Goal: Task Accomplishment & Management: Complete application form

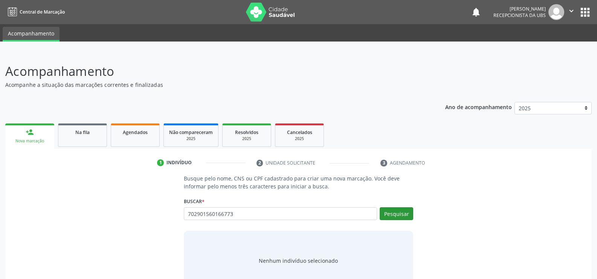
type input "702901560166773"
click at [386, 217] on button "Pesquisar" at bounding box center [397, 213] width 34 height 13
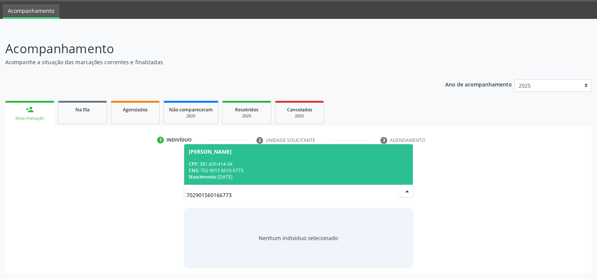
click at [233, 164] on div "CPF: 381.439.414-34" at bounding box center [299, 164] width 220 height 6
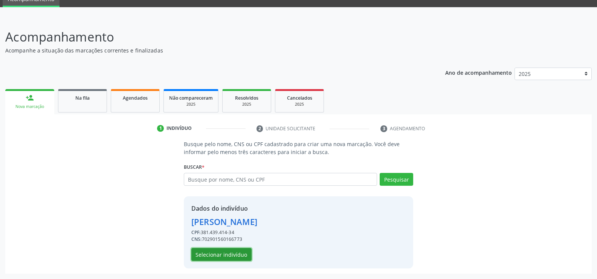
click at [237, 256] on button "Selecionar indivíduo" at bounding box center [221, 254] width 60 height 13
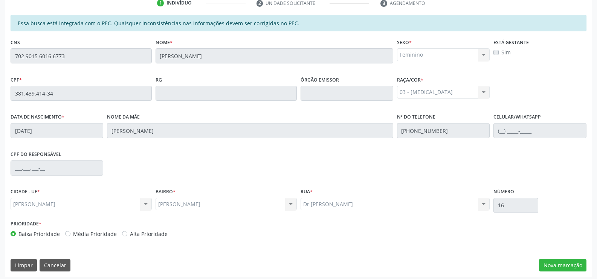
scroll to position [162, 0]
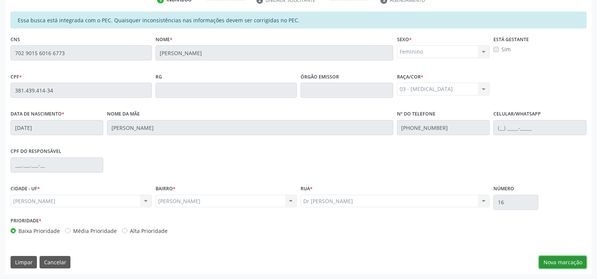
click at [556, 259] on button "Nova marcação" at bounding box center [562, 262] width 47 height 13
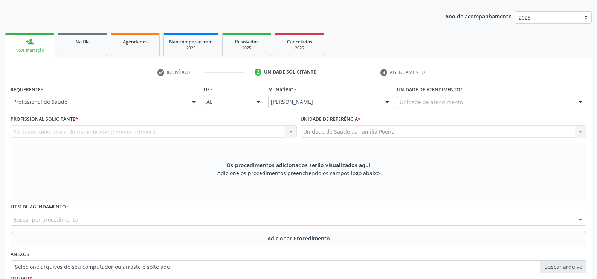
scroll to position [87, 0]
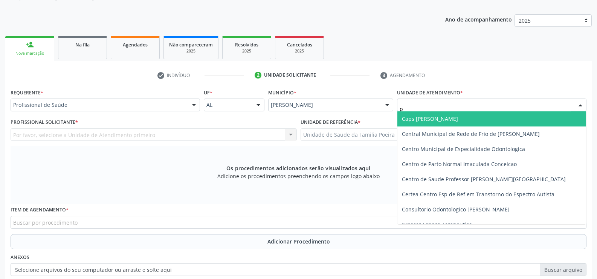
type input "po"
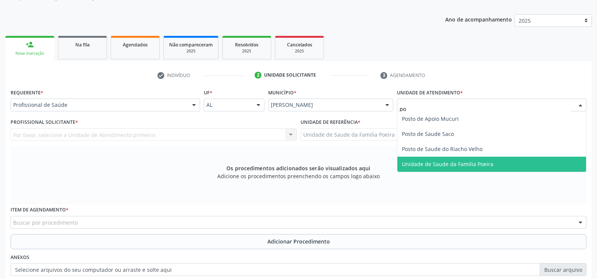
click at [470, 163] on span "Unidade de Saude da Familia Poeira" at bounding box center [448, 163] width 92 height 7
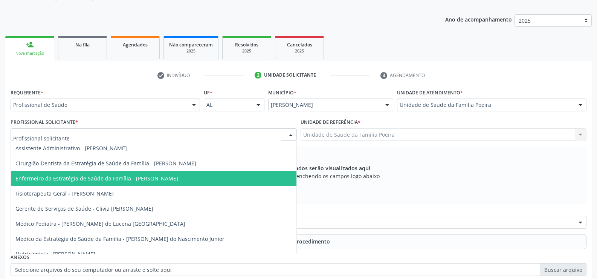
click at [66, 182] on span "Enfermeiro da Estratégia de Saúde da Família - [PERSON_NAME]" at bounding box center [154, 178] width 286 height 15
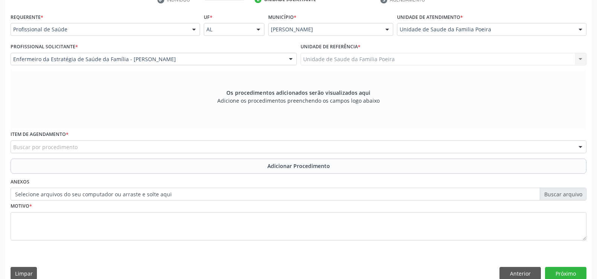
scroll to position [174, 0]
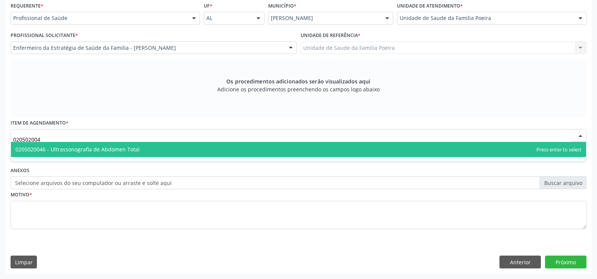
type input "0205020046"
click at [114, 153] on span "0205020046 - Ultrassonografia de Abdomen Total" at bounding box center [299, 149] width 576 height 15
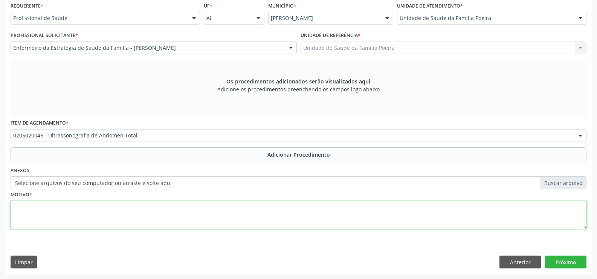
click at [117, 223] on textarea at bounding box center [299, 215] width 576 height 29
type textarea "d"
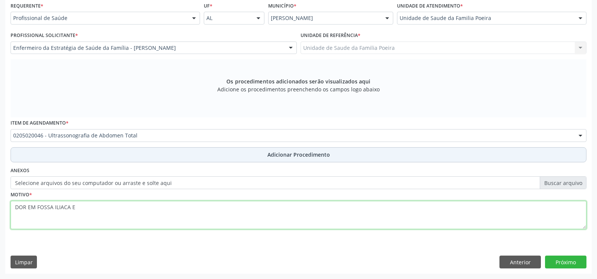
type textarea "DOR EM FOSSA ILIACA E"
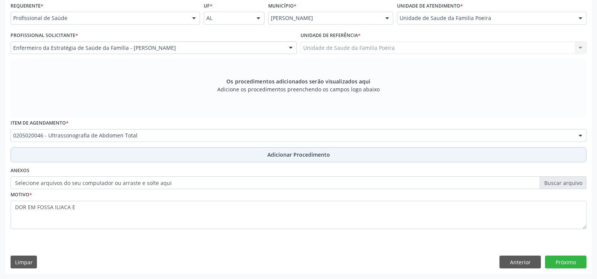
click at [226, 158] on button "Adicionar Procedimento" at bounding box center [299, 154] width 576 height 15
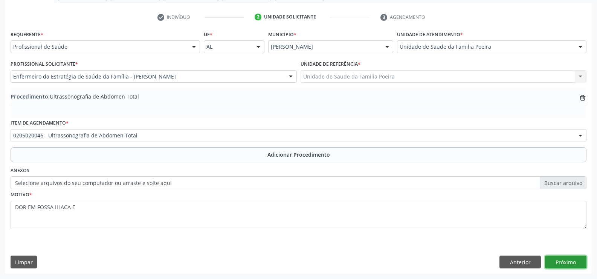
click at [568, 256] on button "Próximo" at bounding box center [565, 261] width 41 height 13
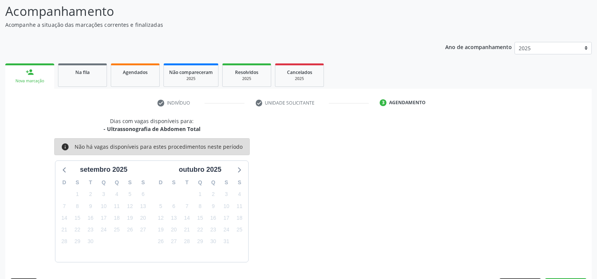
scroll to position [82, 0]
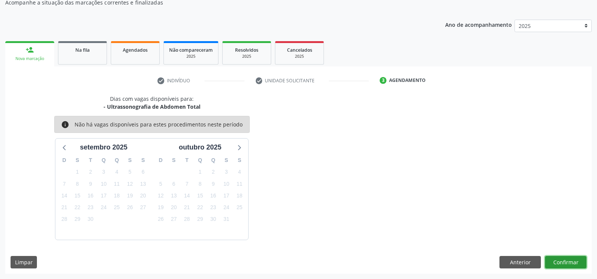
click at [568, 256] on button "Confirmar" at bounding box center [565, 262] width 41 height 13
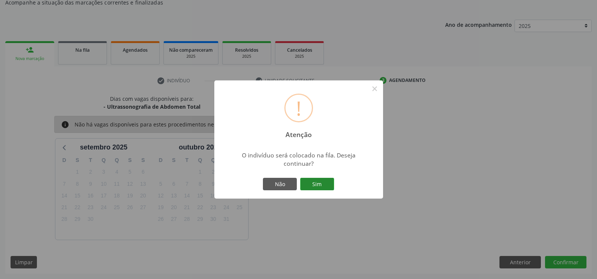
click at [327, 184] on button "Sim" at bounding box center [317, 184] width 34 height 13
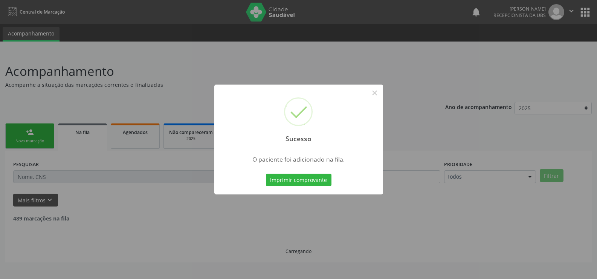
scroll to position [0, 0]
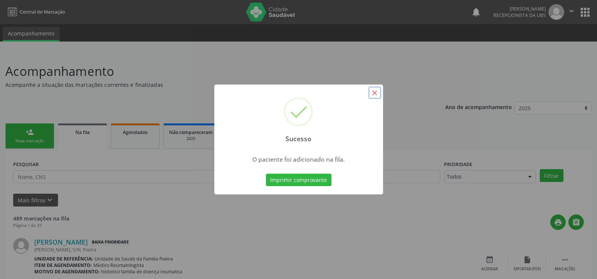
click at [373, 93] on button "×" at bounding box center [375, 92] width 13 height 13
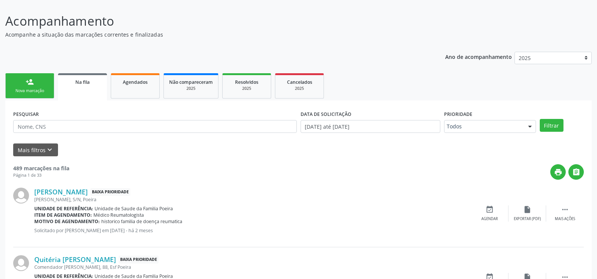
scroll to position [38, 0]
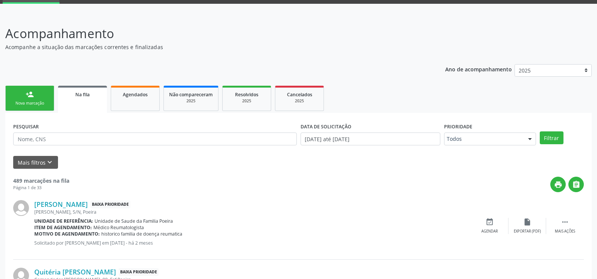
click at [74, 95] on div "Na fila" at bounding box center [82, 94] width 38 height 8
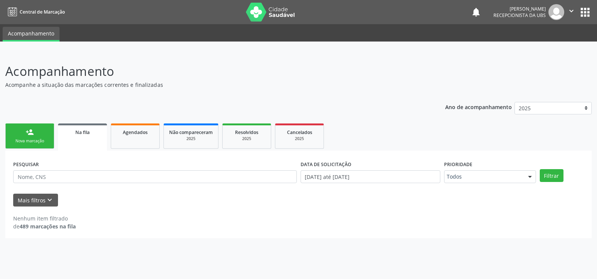
scroll to position [0, 0]
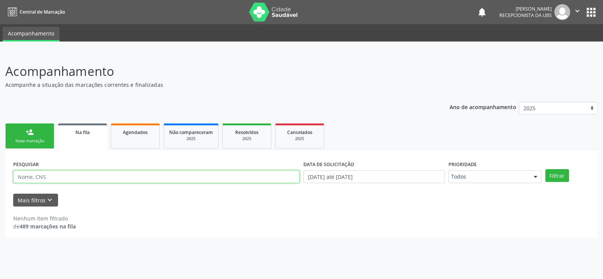
click at [96, 181] on input "text" at bounding box center [156, 176] width 286 height 13
paste input "706406310119990"
type input "706406310119990"
click at [554, 171] on button "Filtrar" at bounding box center [557, 175] width 24 height 13
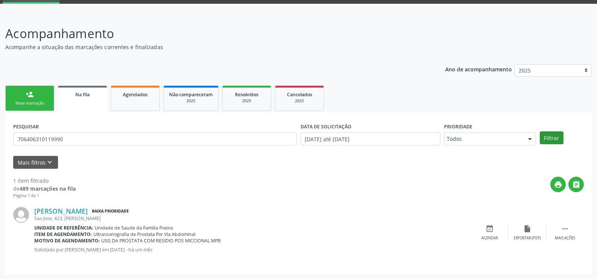
scroll to position [38, 0]
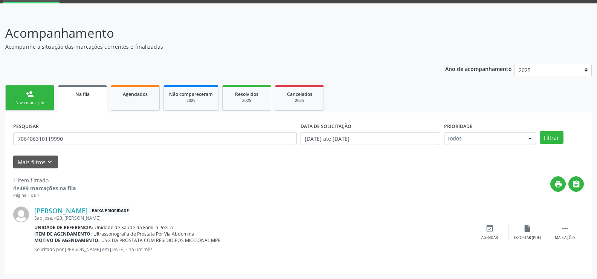
click at [34, 104] on div "Nova marcação" at bounding box center [30, 103] width 38 height 6
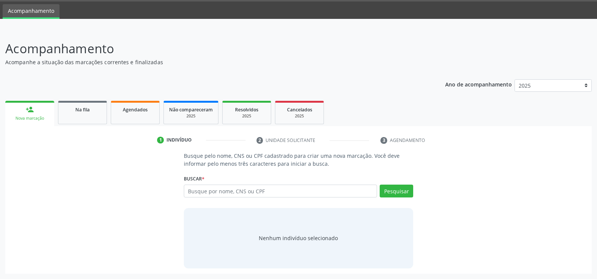
scroll to position [23, 0]
click at [273, 190] on input "text" at bounding box center [280, 190] width 193 height 13
type input "702403097808024"
click at [401, 189] on button "Pesquisar" at bounding box center [397, 190] width 34 height 13
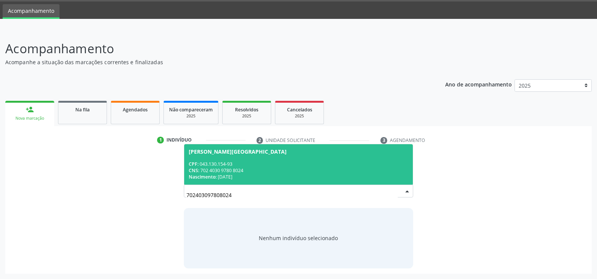
click at [231, 161] on div "CPF: 043.130.154-93" at bounding box center [299, 164] width 220 height 6
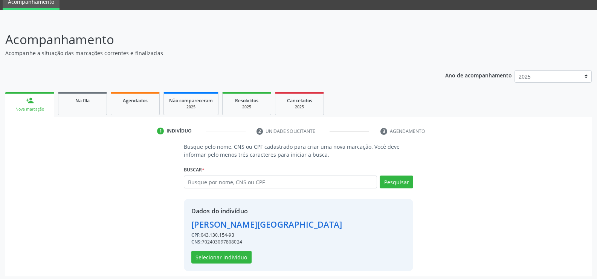
scroll to position [34, 0]
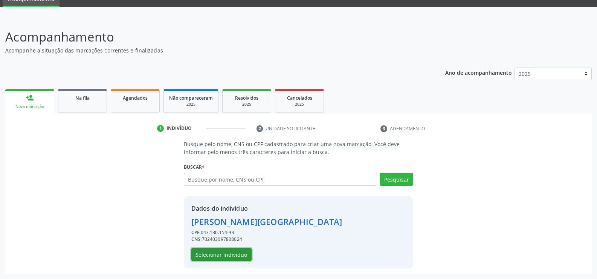
click at [236, 258] on button "Selecionar indivíduo" at bounding box center [221, 254] width 60 height 13
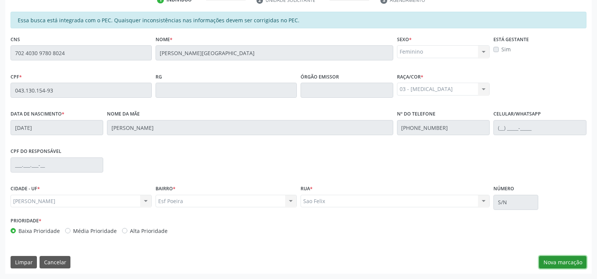
click at [565, 259] on button "Nova marcação" at bounding box center [562, 262] width 47 height 13
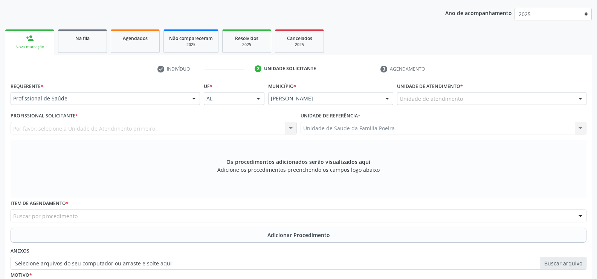
scroll to position [87, 0]
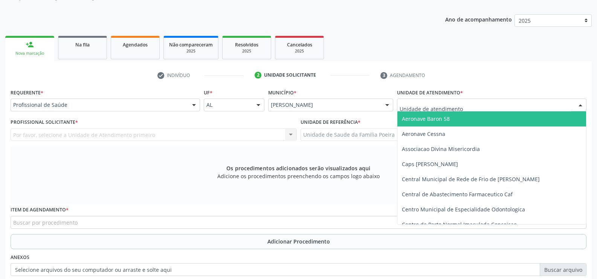
click at [468, 103] on div at bounding box center [492, 104] width 190 height 13
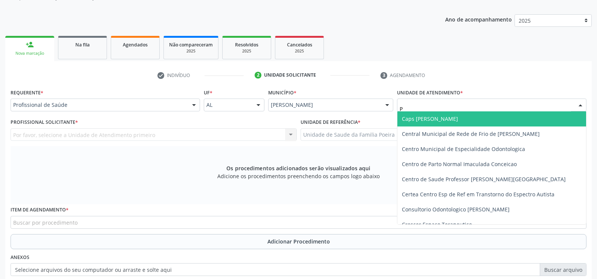
type input "PO"
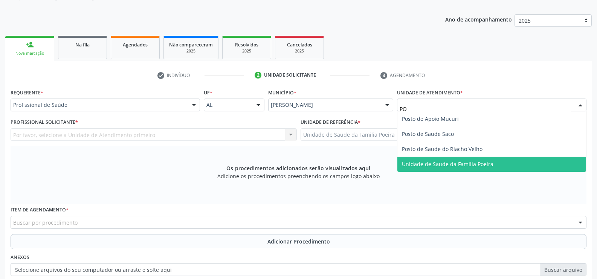
click at [431, 167] on span "Unidade de Saude da Familia Poeira" at bounding box center [448, 163] width 92 height 7
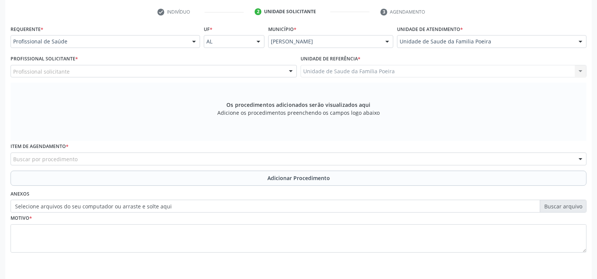
scroll to position [163, 0]
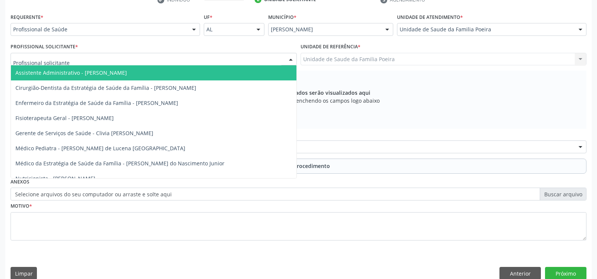
click at [61, 35] on div "Profissional de Saúde" at bounding box center [106, 29] width 190 height 13
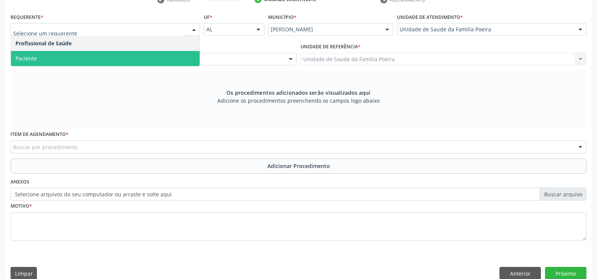
click at [63, 64] on span "Paciente" at bounding box center [105, 58] width 189 height 15
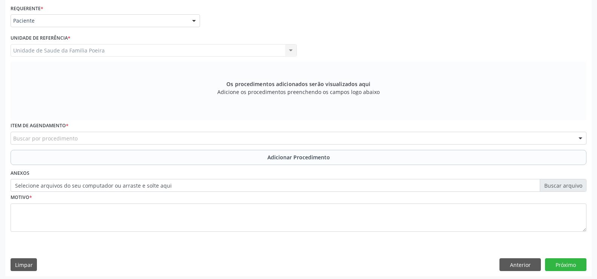
scroll to position [174, 0]
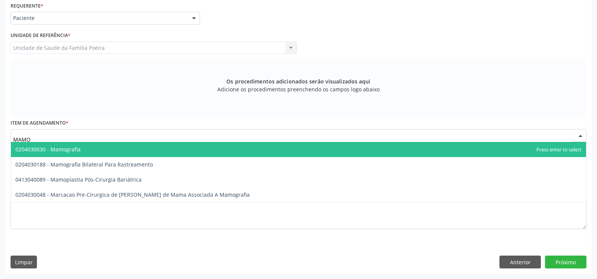
type input "MAMOG"
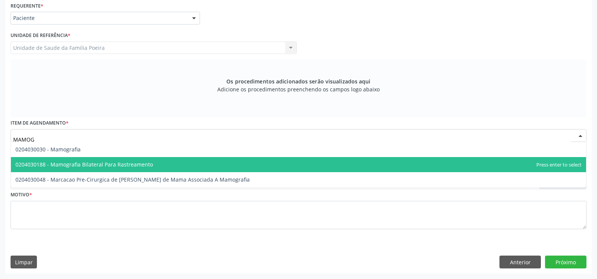
click at [100, 164] on span "0204030188 - Mamografia Bilateral Para Rastreamento" at bounding box center [84, 164] width 138 height 7
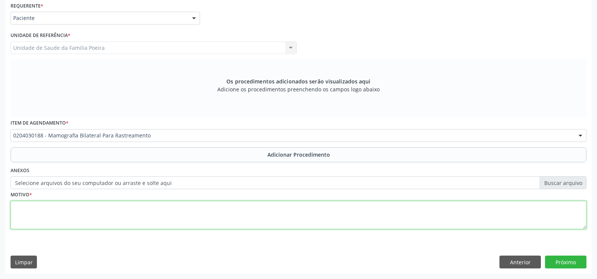
click at [95, 217] on textarea at bounding box center [299, 215] width 576 height 29
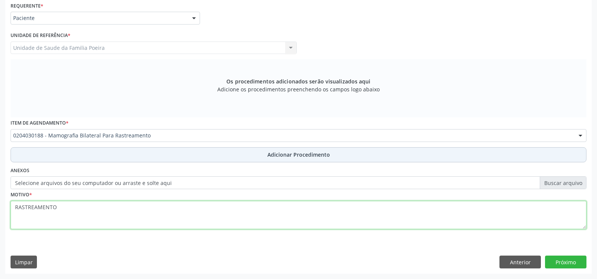
type textarea "RASTREAMENTO"
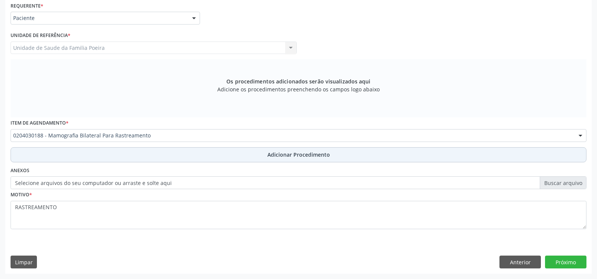
click at [146, 156] on button "Adicionar Procedimento" at bounding box center [299, 154] width 576 height 15
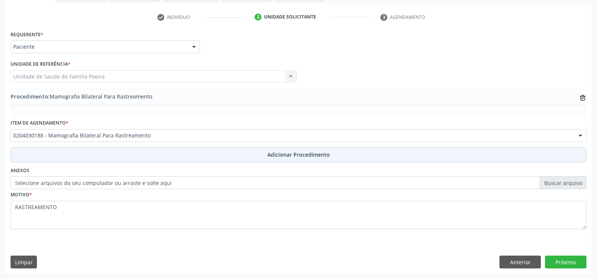
scroll to position [146, 0]
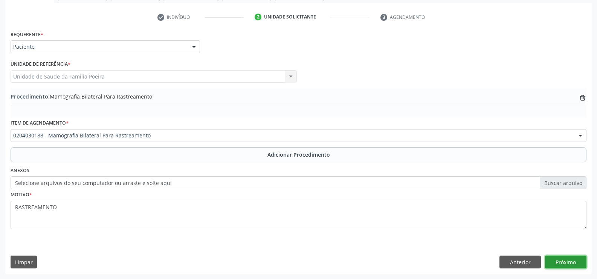
click at [573, 259] on button "Próximo" at bounding box center [565, 261] width 41 height 13
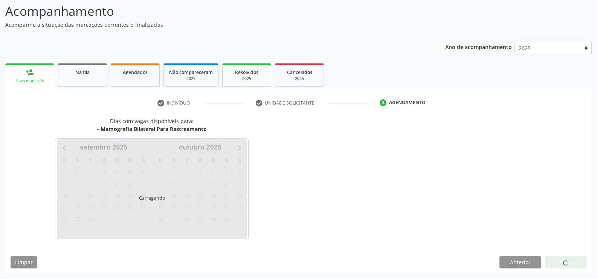
scroll to position [82, 0]
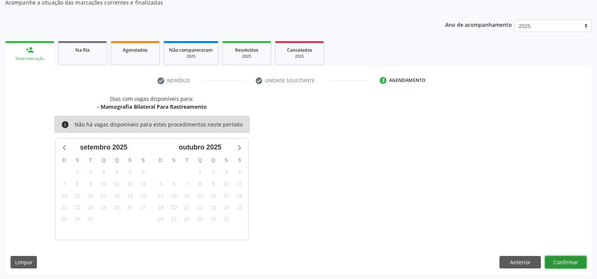
click at [571, 260] on button "Confirmar" at bounding box center [565, 262] width 41 height 13
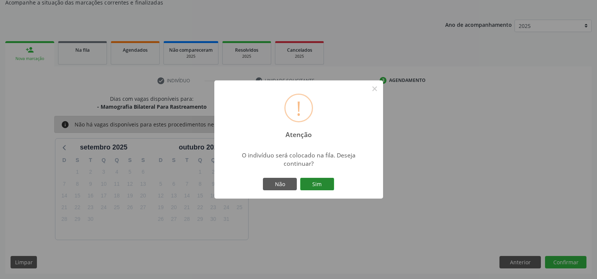
click at [317, 181] on button "Sim" at bounding box center [317, 184] width 34 height 13
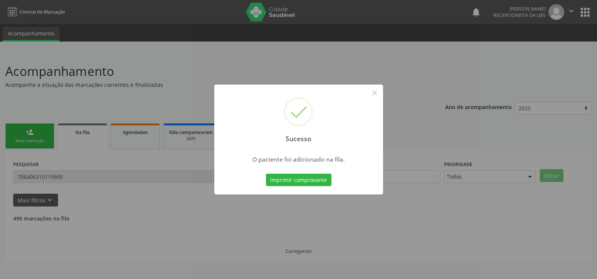
scroll to position [0, 0]
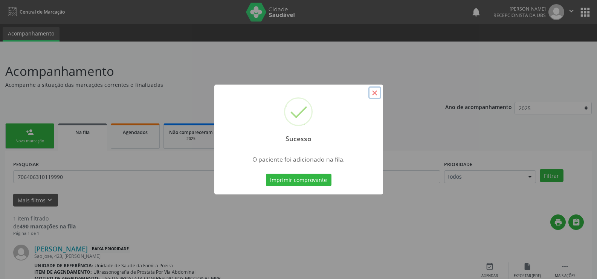
click at [375, 91] on button "×" at bounding box center [375, 92] width 13 height 13
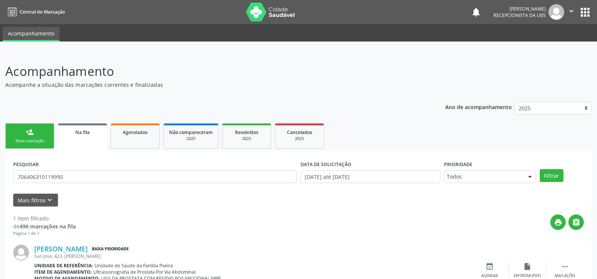
click at [24, 146] on link "person_add Nova marcação" at bounding box center [29, 135] width 49 height 25
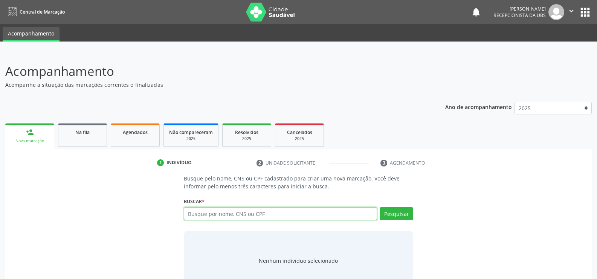
click at [221, 213] on input "text" at bounding box center [280, 213] width 193 height 13
type input "702403097808024"
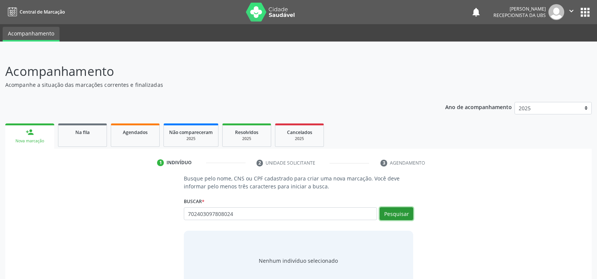
click at [396, 211] on button "Pesquisar" at bounding box center [397, 213] width 34 height 13
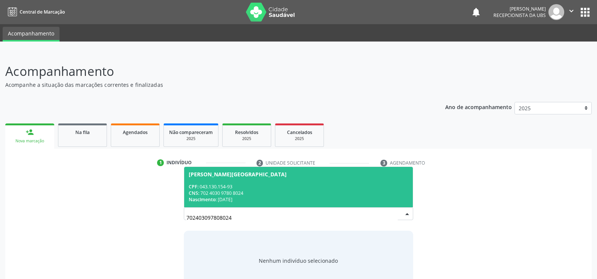
click at [262, 188] on div "CPF: 043.130.154-93" at bounding box center [299, 186] width 220 height 6
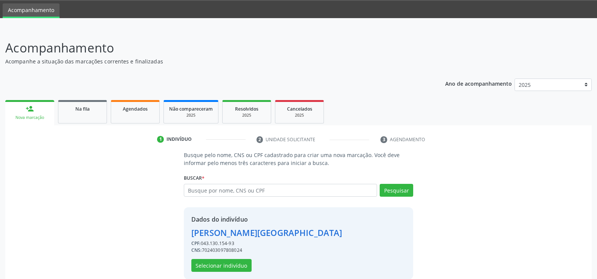
scroll to position [34, 0]
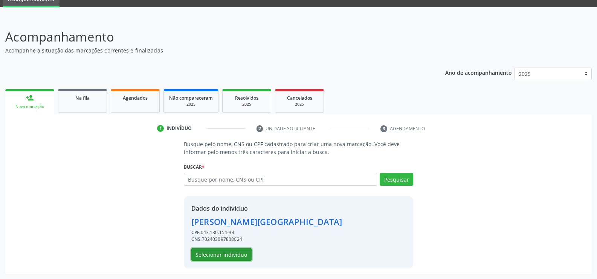
click at [209, 259] on button "Selecionar indivíduo" at bounding box center [221, 254] width 60 height 13
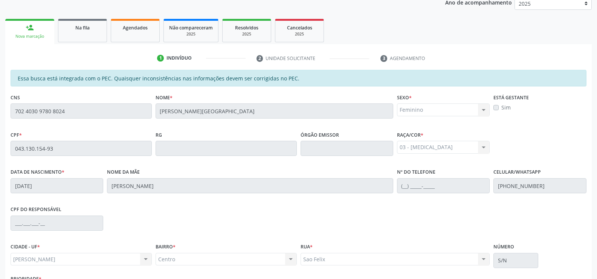
scroll to position [162, 0]
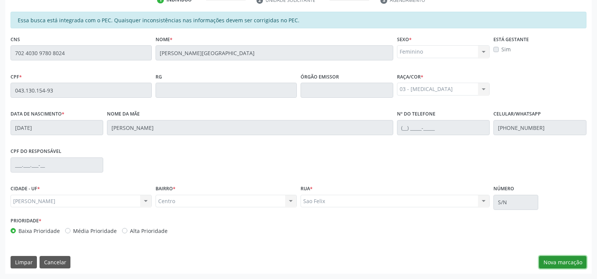
click at [551, 257] on button "Nova marcação" at bounding box center [562, 262] width 47 height 13
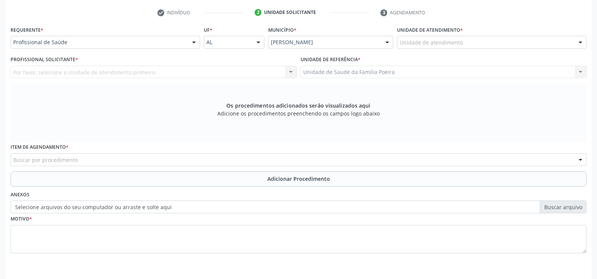
scroll to position [136, 0]
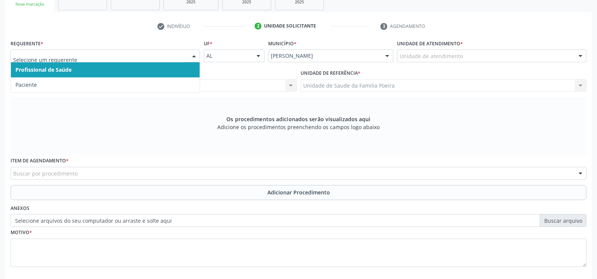
click at [193, 54] on div at bounding box center [193, 56] width 11 height 13
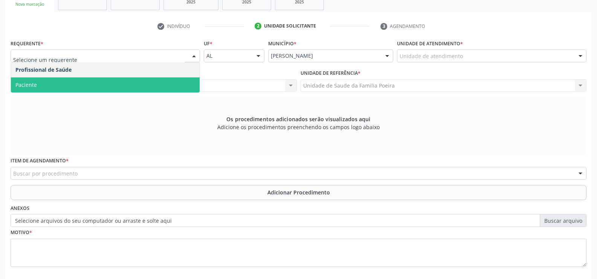
click at [153, 81] on span "Paciente" at bounding box center [105, 84] width 189 height 15
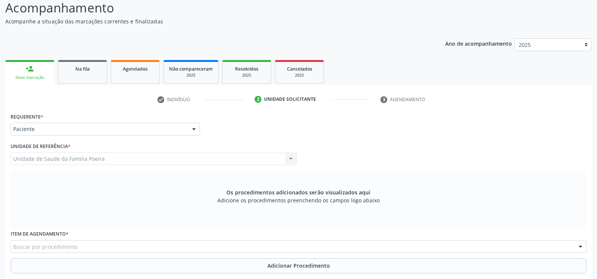
scroll to position [61, 0]
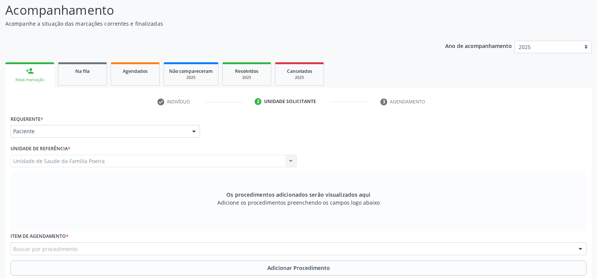
click at [86, 166] on div "Unidade de Saude da Familia Poeira Unidade de Saude da Familia Poeira Nenhum re…" at bounding box center [154, 161] width 286 height 13
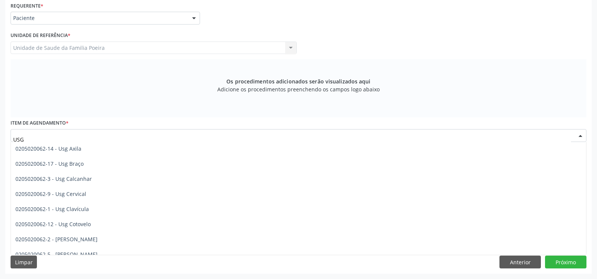
scroll to position [0, 0]
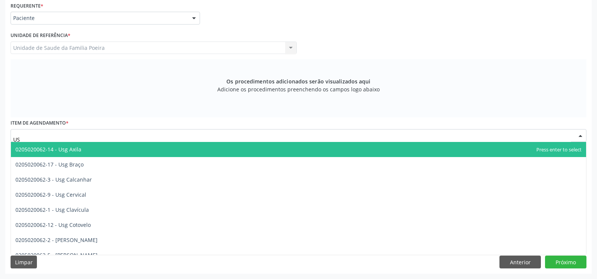
type input "U"
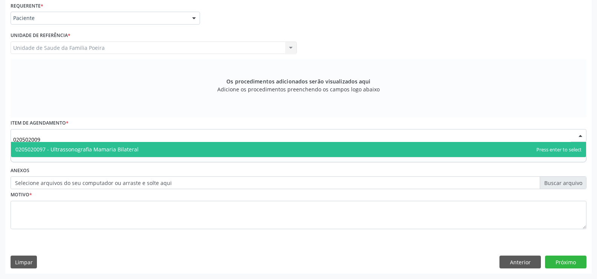
type input "0205020097"
click at [78, 149] on span "0205020097 - Ultrassonografia Mamaria Bilateral" at bounding box center [76, 149] width 123 height 7
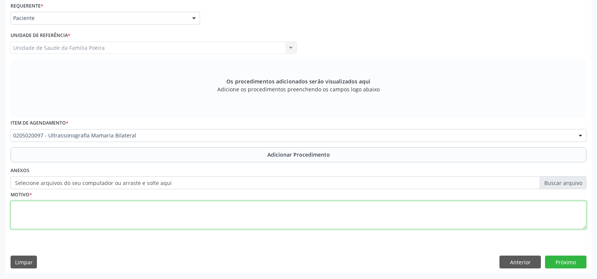
click at [77, 209] on textarea at bounding box center [299, 215] width 576 height 29
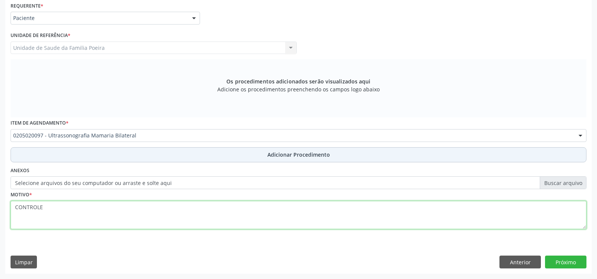
type textarea "CONTROLE"
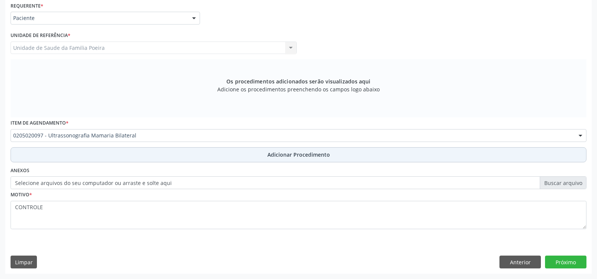
click at [170, 159] on button "Adicionar Procedimento" at bounding box center [299, 154] width 576 height 15
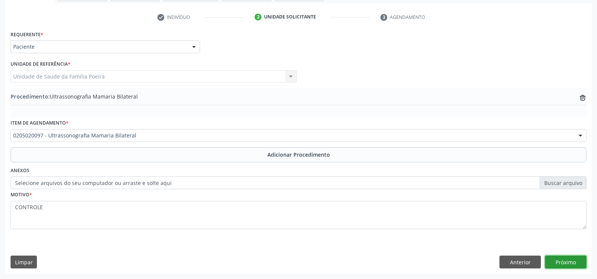
click at [579, 260] on button "Próximo" at bounding box center [565, 261] width 41 height 13
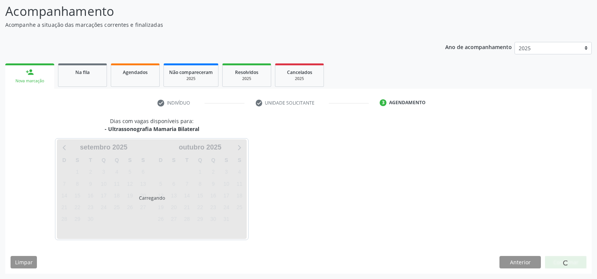
scroll to position [82, 0]
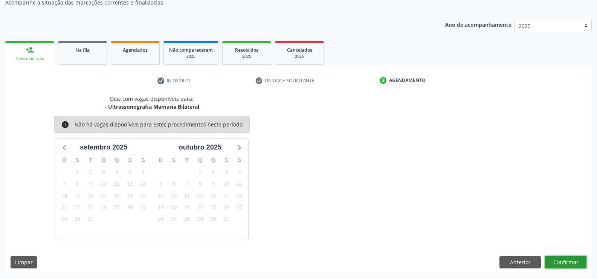
click at [567, 262] on button "Confirmar" at bounding box center [565, 262] width 41 height 13
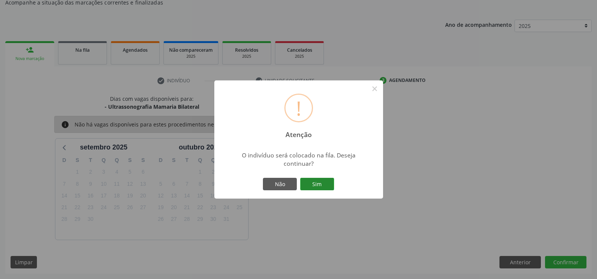
click at [311, 182] on button "Sim" at bounding box center [317, 184] width 34 height 13
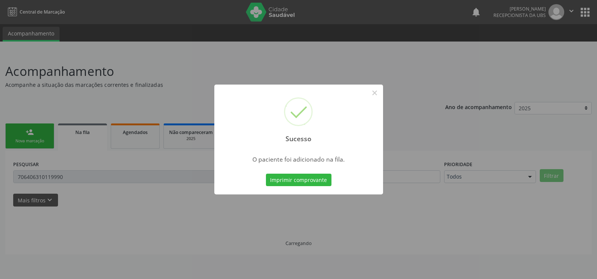
scroll to position [0, 0]
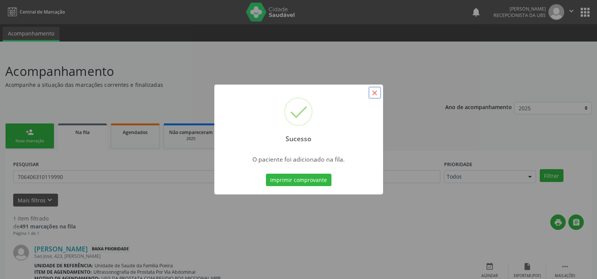
click at [374, 95] on button "×" at bounding box center [375, 92] width 13 height 13
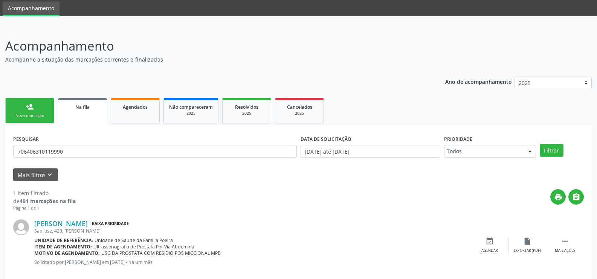
scroll to position [38, 0]
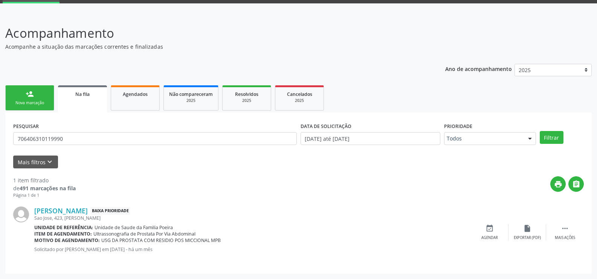
click at [43, 101] on div "Nova marcação" at bounding box center [30, 103] width 38 height 6
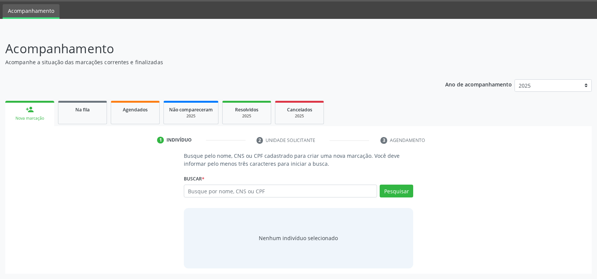
scroll to position [23, 0]
click at [279, 186] on input "text" at bounding box center [280, 190] width 193 height 13
type input "700003248391507"
click at [404, 195] on button "Pesquisar" at bounding box center [397, 190] width 34 height 13
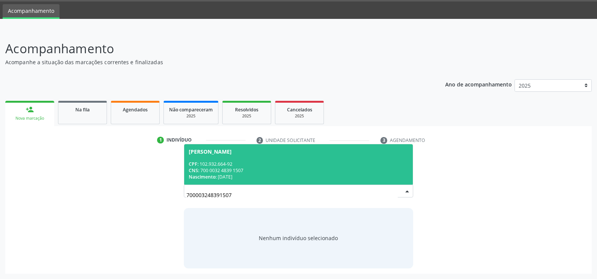
click at [210, 162] on div "CPF: 102.932.664-92" at bounding box center [299, 164] width 220 height 6
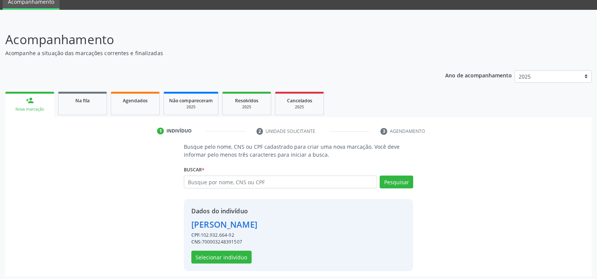
scroll to position [34, 0]
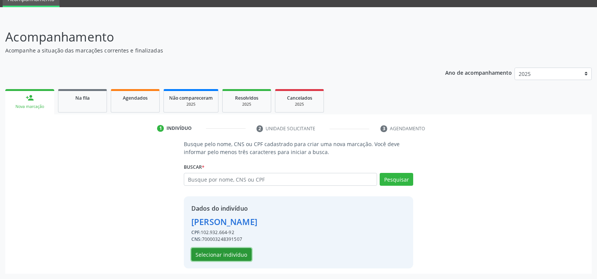
click at [225, 258] on button "Selecionar indivíduo" at bounding box center [221, 254] width 60 height 13
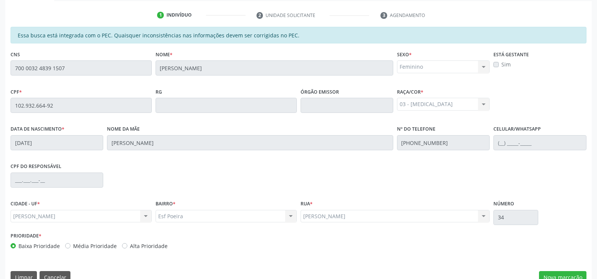
scroll to position [162, 0]
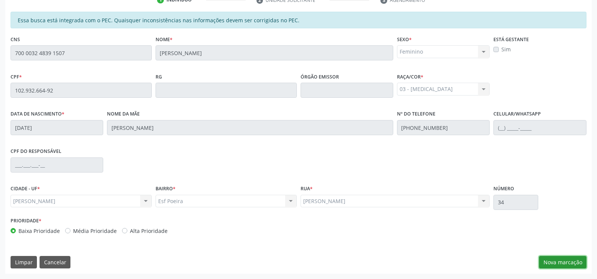
click at [570, 263] on button "Nova marcação" at bounding box center [562, 262] width 47 height 13
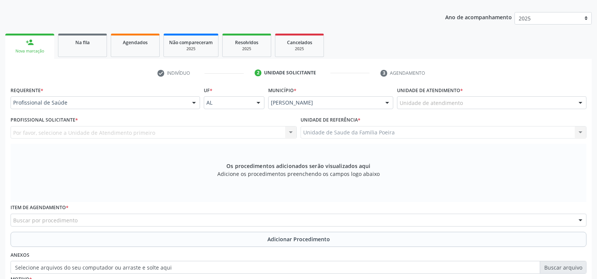
scroll to position [87, 0]
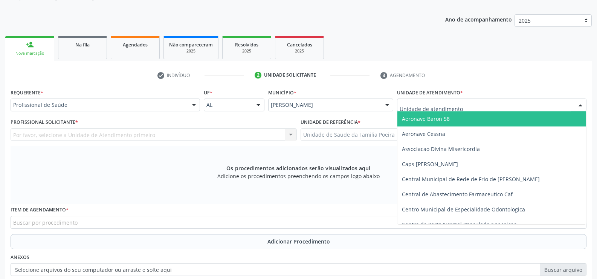
click at [472, 108] on div at bounding box center [492, 104] width 190 height 13
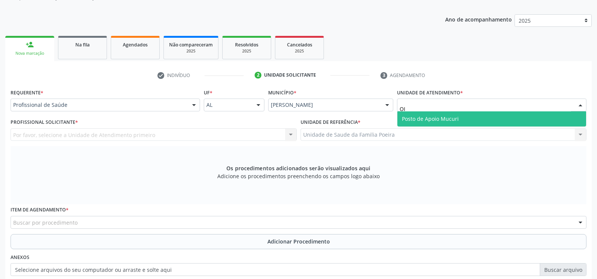
type input "O"
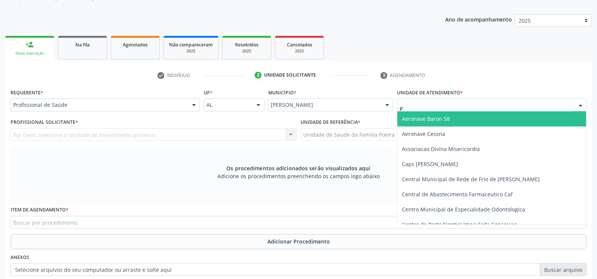
type input "PO"
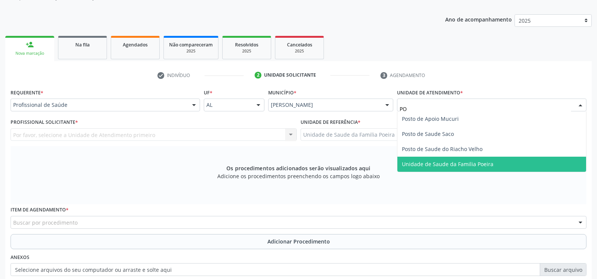
click at [466, 167] on span "Unidade de Saude da Familia Poeira" at bounding box center [492, 163] width 189 height 15
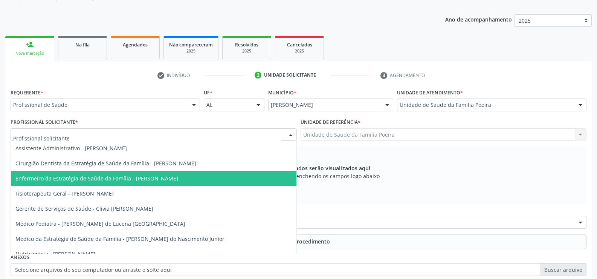
click at [74, 179] on span "Enfermeiro da Estratégia de Saúde da Família - [PERSON_NAME]" at bounding box center [96, 178] width 163 height 7
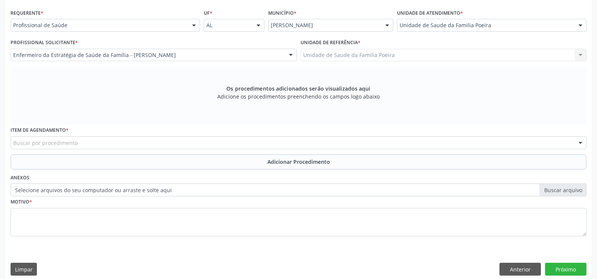
scroll to position [174, 0]
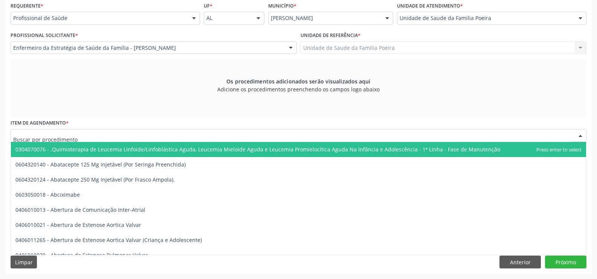
click at [85, 135] on div at bounding box center [299, 135] width 576 height 13
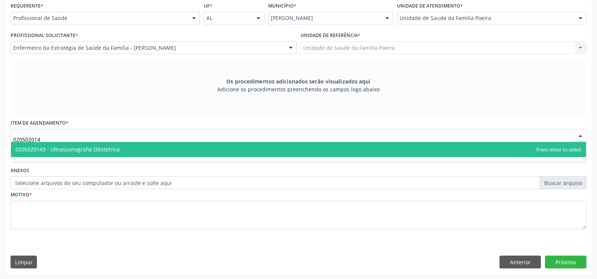
type input "0205020143"
click at [100, 153] on span "0205020143 - Ultrassonografia Obstetrica" at bounding box center [299, 149] width 576 height 15
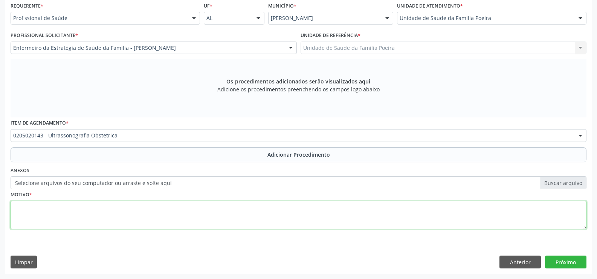
click at [90, 212] on textarea at bounding box center [299, 215] width 576 height 29
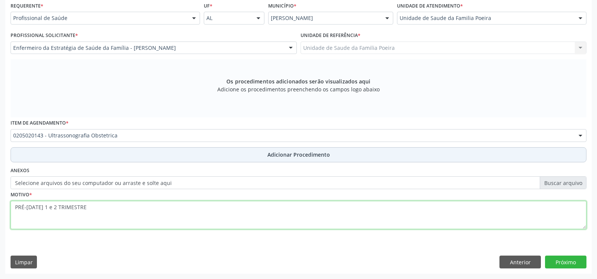
type textarea "PRÉ-[DATE] 1 e 2 TRIMESTRE"
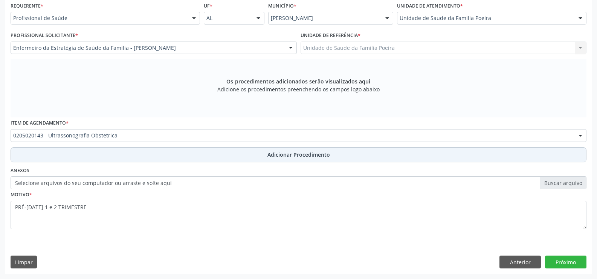
click at [252, 156] on button "Adicionar Procedimento" at bounding box center [299, 154] width 576 height 15
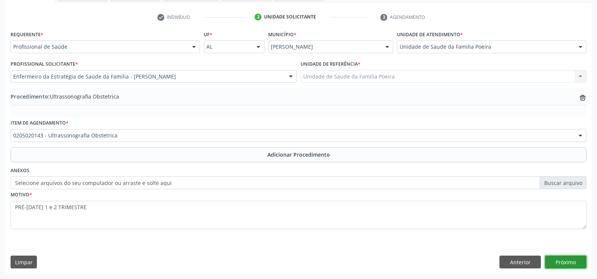
click at [566, 258] on button "Próximo" at bounding box center [565, 261] width 41 height 13
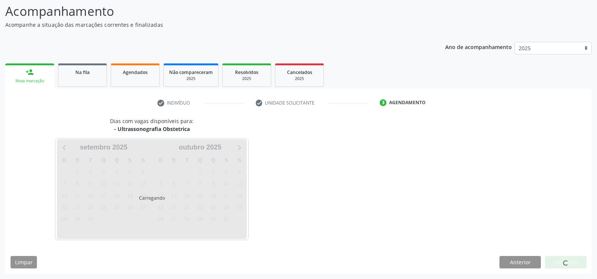
scroll to position [82, 0]
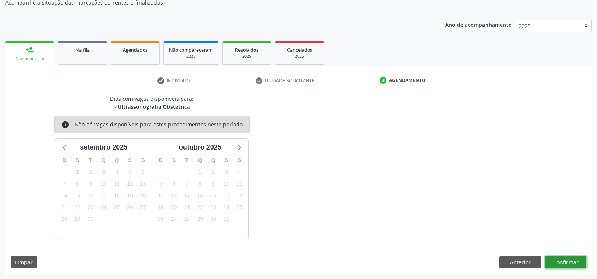
click at [564, 264] on button "Confirmar" at bounding box center [565, 262] width 41 height 13
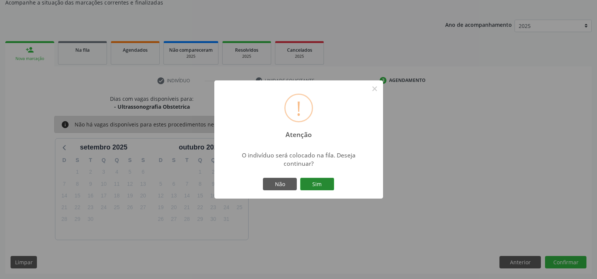
click at [323, 182] on button "Sim" at bounding box center [317, 184] width 34 height 13
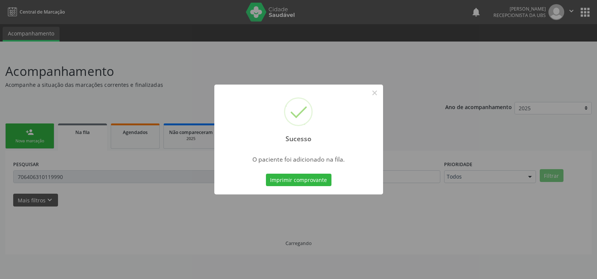
scroll to position [0, 0]
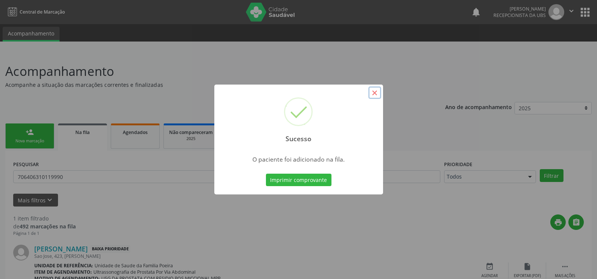
click at [372, 93] on button "×" at bounding box center [375, 92] width 13 height 13
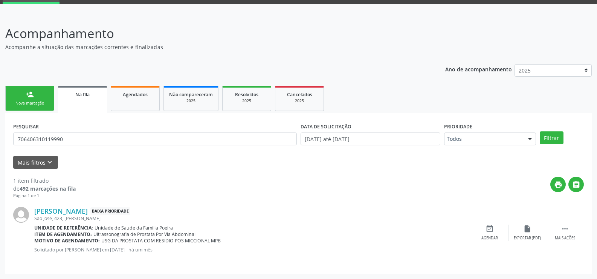
scroll to position [38, 0]
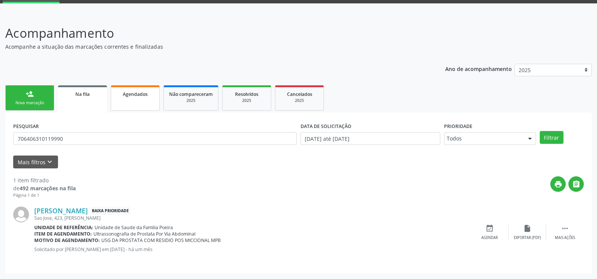
click at [132, 93] on span "Agendados" at bounding box center [135, 94] width 25 height 6
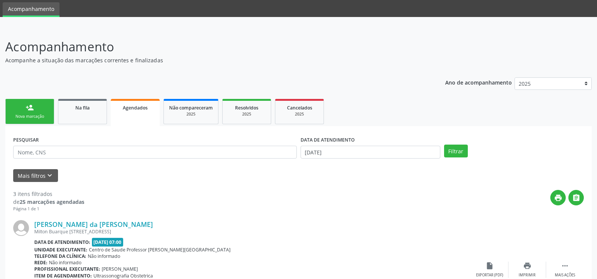
scroll to position [14, 0]
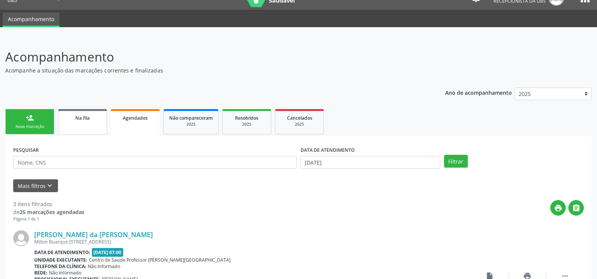
click at [93, 116] on div "Na fila" at bounding box center [83, 117] width 38 height 8
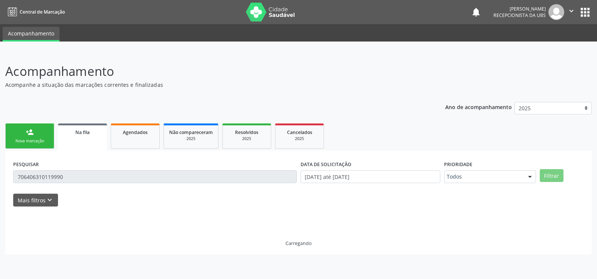
scroll to position [0, 0]
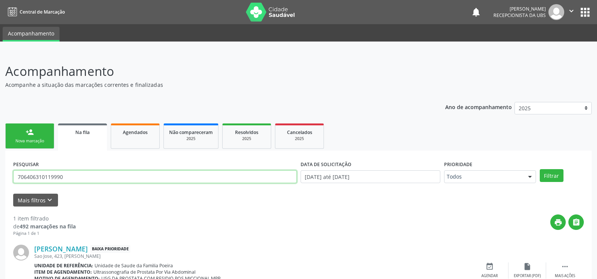
click at [90, 176] on input "706406310119990" at bounding box center [155, 176] width 284 height 13
type input "7"
paste input "700208936068329"
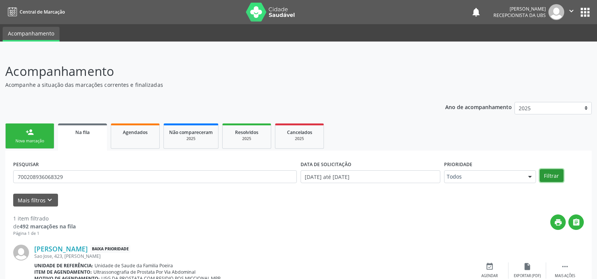
click at [556, 173] on button "Filtrar" at bounding box center [552, 175] width 24 height 13
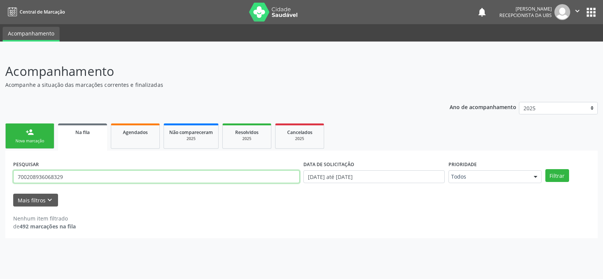
click at [80, 172] on input "700208936068329" at bounding box center [156, 176] width 286 height 13
type input "7"
click at [83, 173] on input "text" at bounding box center [156, 176] width 286 height 13
type input "700803439203589"
click at [550, 172] on button "Filtrar" at bounding box center [557, 175] width 24 height 13
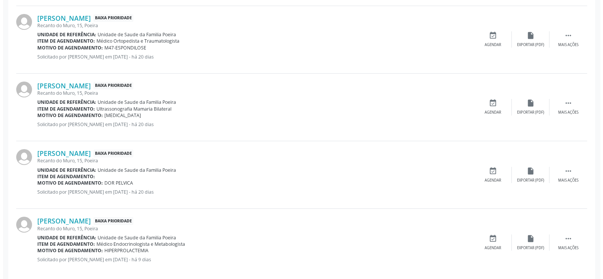
scroll to position [443, 0]
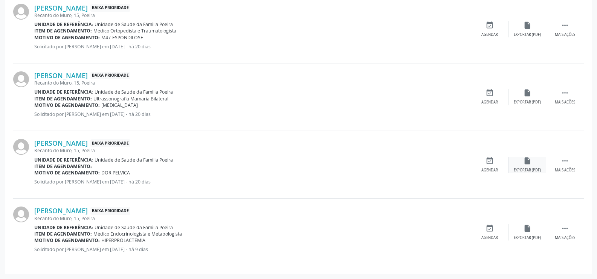
click at [524, 164] on icon "insert_drive_file" at bounding box center [528, 160] width 8 height 8
click at [572, 230] on div " Mais ações" at bounding box center [566, 232] width 38 height 16
click at [488, 233] on div "cancel Cancelar" at bounding box center [490, 232] width 38 height 16
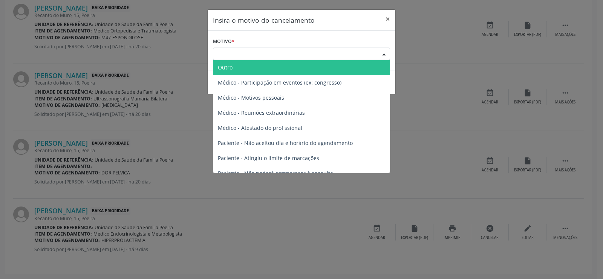
click at [317, 53] on div "Escolha o motivo" at bounding box center [301, 53] width 177 height 13
click at [268, 70] on span "Outro" at bounding box center [301, 67] width 176 height 15
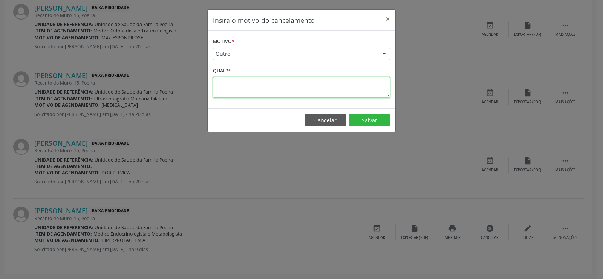
click at [250, 88] on textarea at bounding box center [301, 87] width 177 height 21
type textarea "e"
type textarea "EXISTE MAIS DE UM ENCAMINHAMENTO NO SISTEMA"
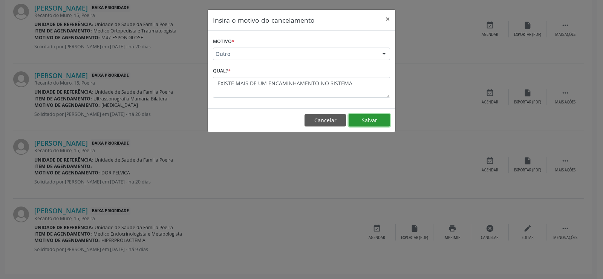
click at [372, 115] on button "Salvar" at bounding box center [369, 120] width 41 height 13
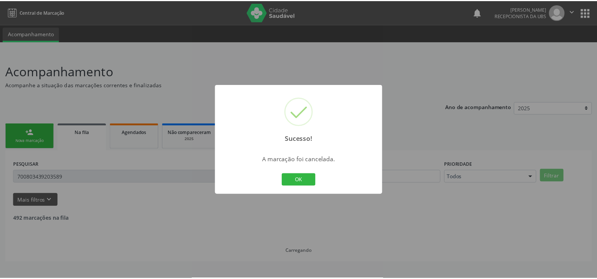
scroll to position [0, 0]
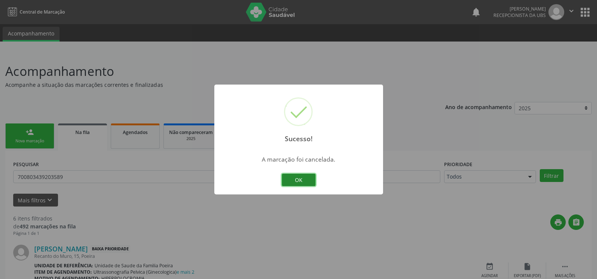
click at [303, 176] on button "OK" at bounding box center [299, 179] width 34 height 13
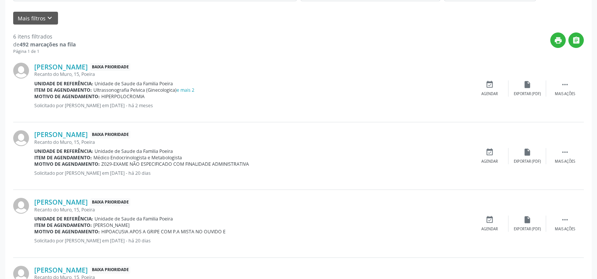
scroll to position [188, 0]
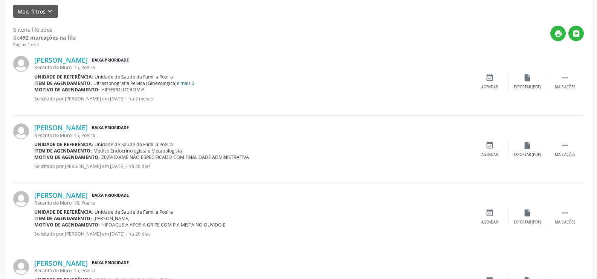
click at [188, 82] on link "e mais 2" at bounding box center [186, 83] width 18 height 6
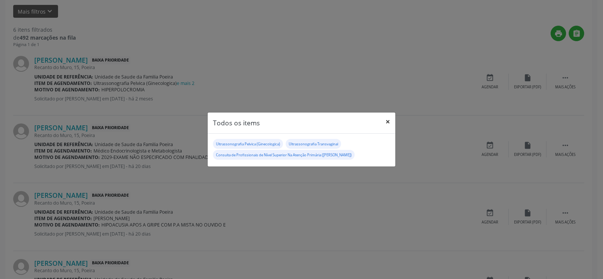
click at [389, 122] on button "×" at bounding box center [387, 121] width 15 height 18
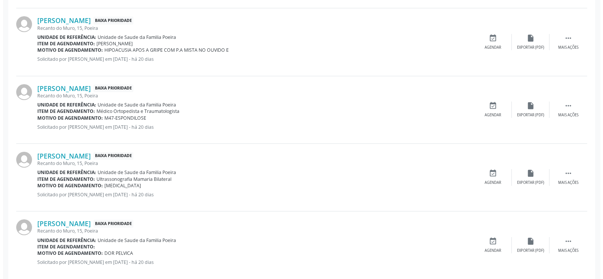
scroll to position [376, 0]
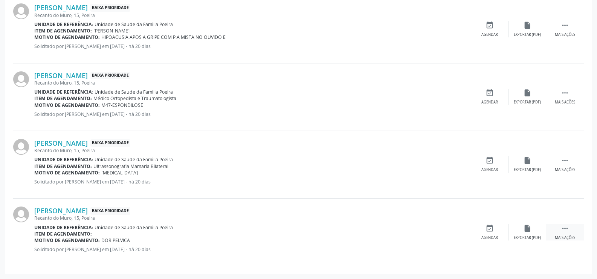
click at [568, 231] on icon "" at bounding box center [565, 228] width 8 height 8
click at [496, 232] on div "cancel Cancelar" at bounding box center [490, 232] width 38 height 16
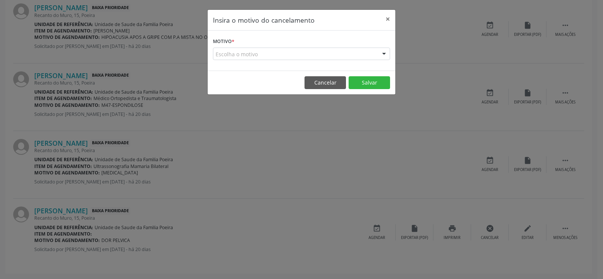
click at [306, 54] on div "Escolha o motivo" at bounding box center [301, 53] width 177 height 13
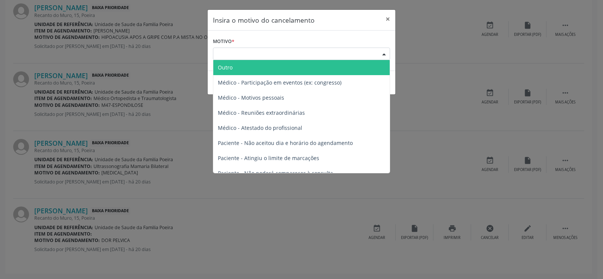
click at [288, 69] on span "Outro" at bounding box center [301, 67] width 176 height 15
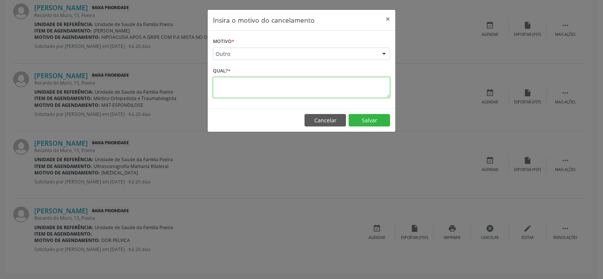
click at [282, 92] on textarea at bounding box center [301, 87] width 177 height 21
type textarea "EXISTE MAIS DE UM ENCAMINHAMENTO NO SISTEMA"
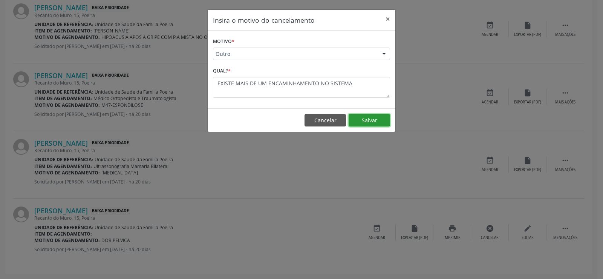
click at [368, 119] on button "Salvar" at bounding box center [369, 120] width 41 height 13
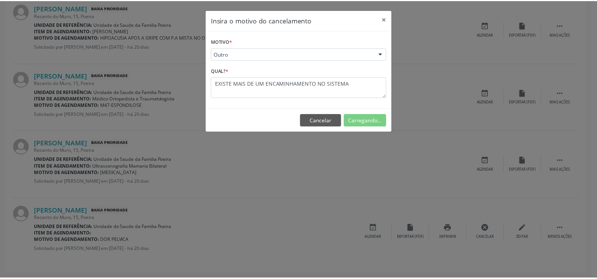
scroll to position [0, 0]
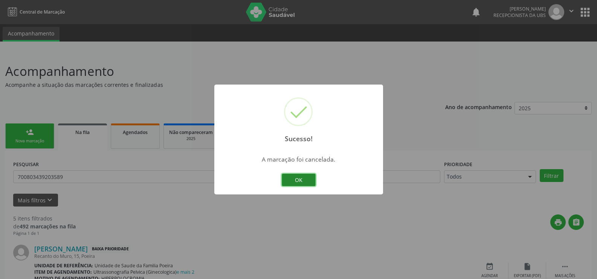
click at [294, 185] on button "OK" at bounding box center [299, 179] width 34 height 13
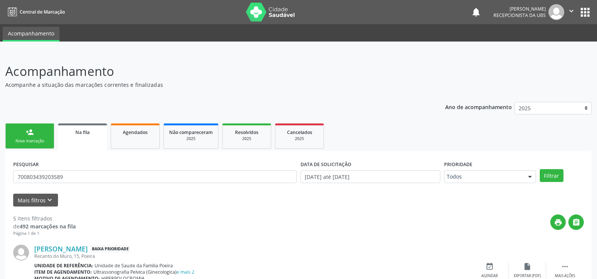
click at [35, 144] on link "person_add Nova marcação" at bounding box center [29, 135] width 49 height 25
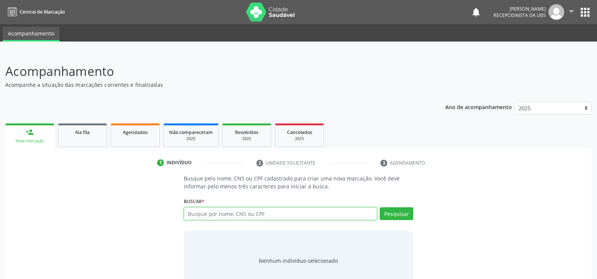
click at [230, 214] on input "text" at bounding box center [280, 213] width 193 height 13
type input "898001210320292"
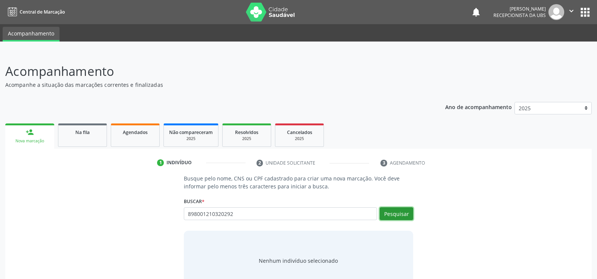
click at [399, 218] on button "Pesquisar" at bounding box center [397, 213] width 34 height 13
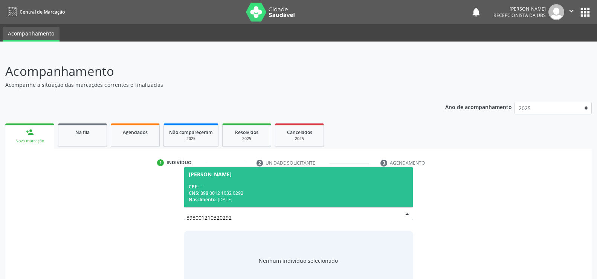
scroll to position [23, 0]
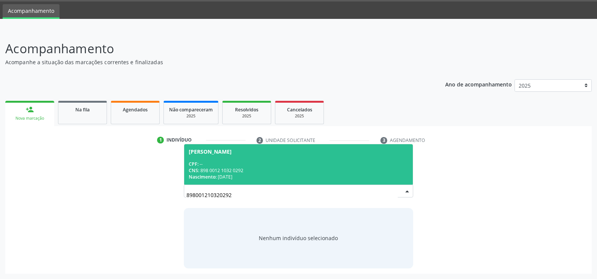
click at [208, 171] on div "CNS: 898 0012 1032 0292" at bounding box center [299, 170] width 220 height 6
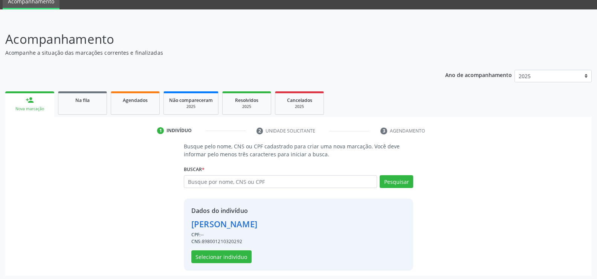
scroll to position [34, 0]
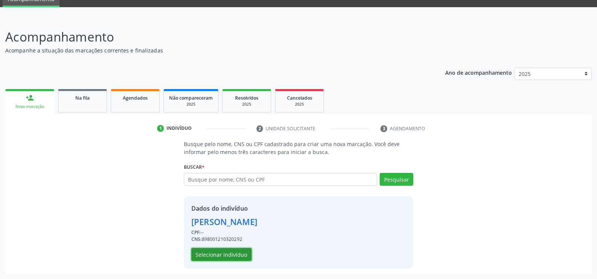
click at [231, 254] on button "Selecionar indivíduo" at bounding box center [221, 254] width 60 height 13
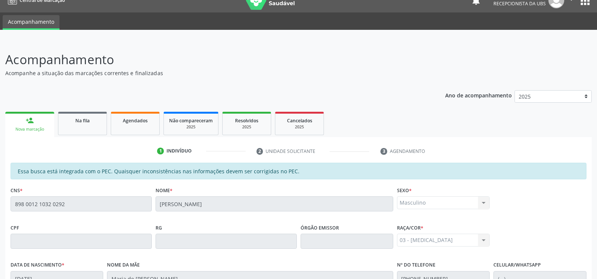
scroll to position [0, 0]
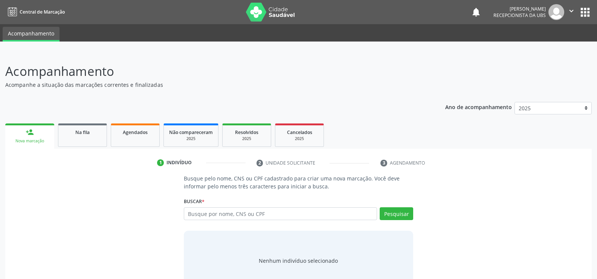
scroll to position [23, 0]
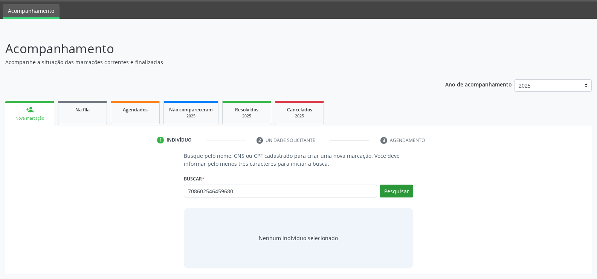
type input "708602546459680"
click at [391, 188] on button "Pesquisar" at bounding box center [397, 190] width 34 height 13
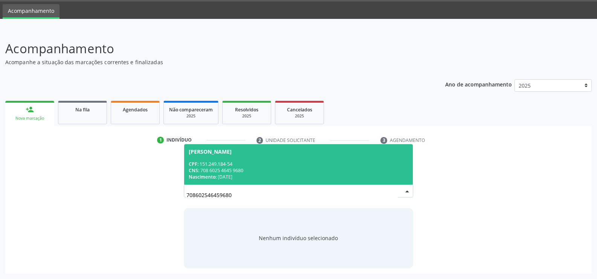
click at [229, 168] on div "CNS: 708 6025 4645 9680" at bounding box center [299, 170] width 220 height 6
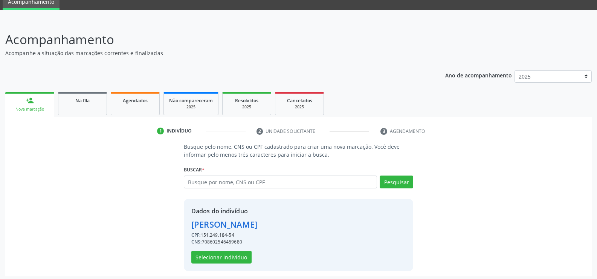
scroll to position [34, 0]
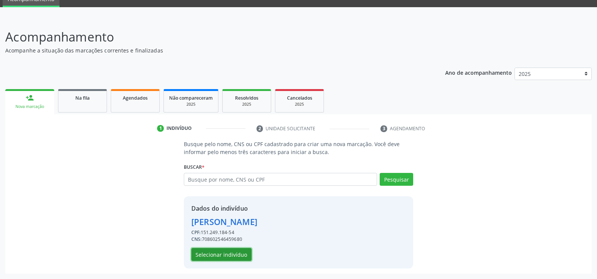
click at [228, 253] on button "Selecionar indivíduo" at bounding box center [221, 254] width 60 height 13
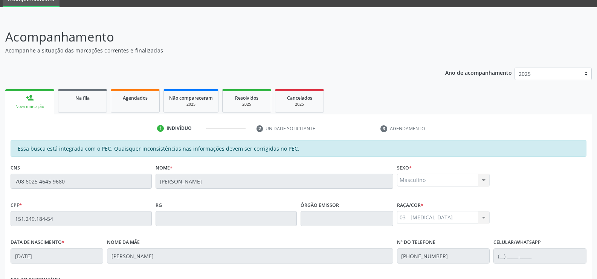
scroll to position [162, 0]
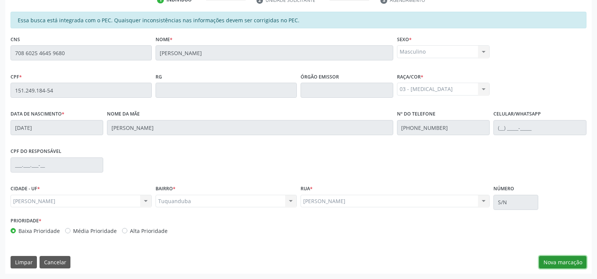
click at [564, 262] on button "Nova marcação" at bounding box center [562, 262] width 47 height 13
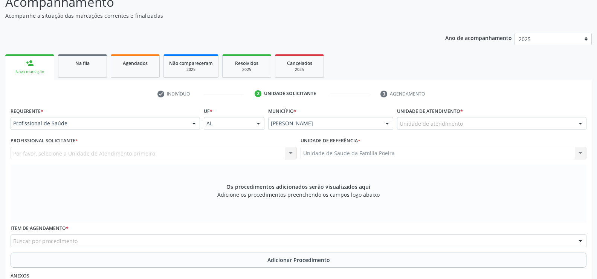
scroll to position [50, 0]
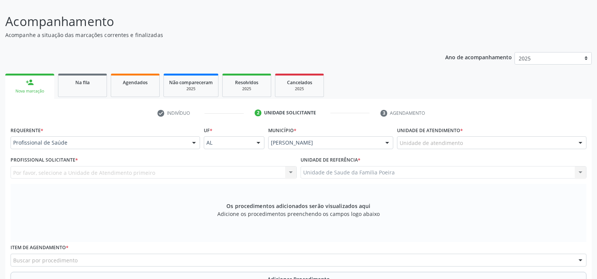
click at [465, 145] on div "Unidade de atendimento" at bounding box center [492, 142] width 190 height 13
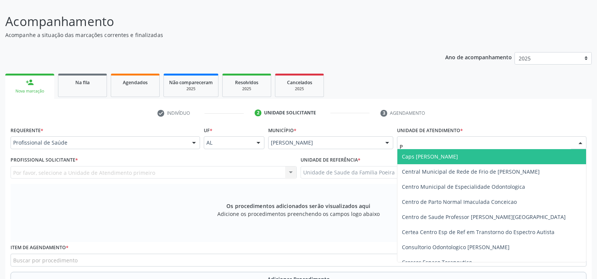
type input "PO"
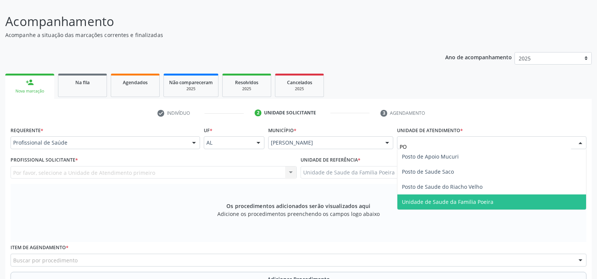
click at [476, 198] on span "Unidade de Saude da Familia Poeira" at bounding box center [448, 201] width 92 height 7
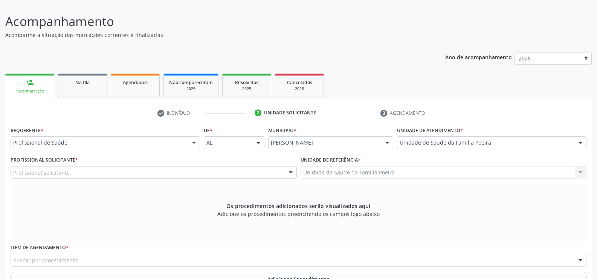
click at [95, 174] on div "Profissional solicitante" at bounding box center [154, 172] width 286 height 13
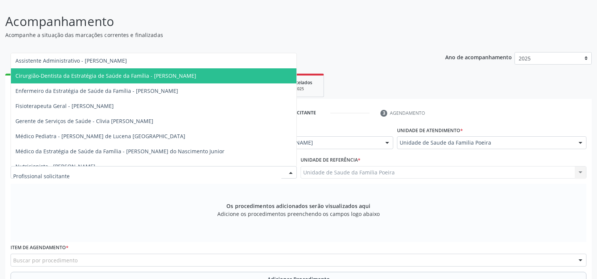
click at [104, 77] on span "Cirurgião-Dentista da Estratégia de Saúde da Família - [PERSON_NAME]" at bounding box center [105, 75] width 181 height 7
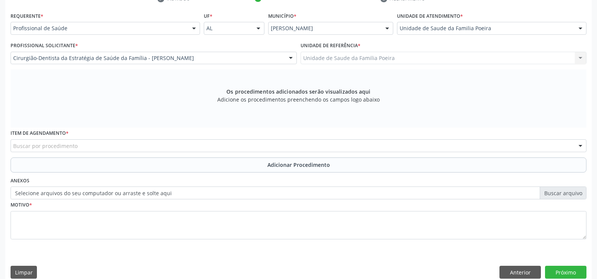
scroll to position [174, 0]
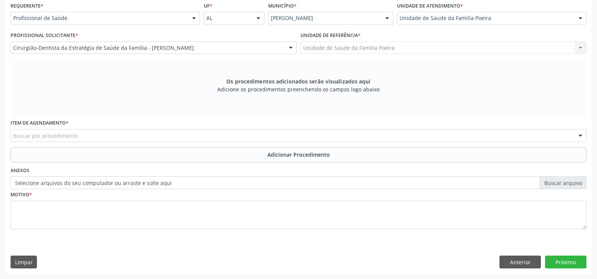
click at [101, 136] on div "Buscar por procedimento" at bounding box center [299, 135] width 576 height 13
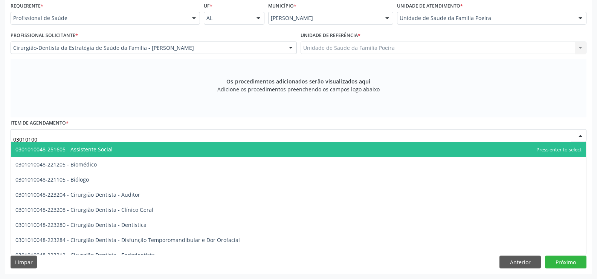
type input "030101003"
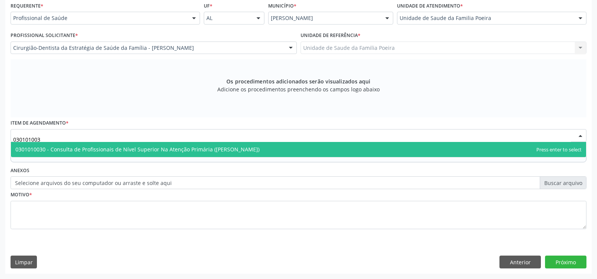
click at [107, 152] on span "0301010030 - Consulta de Profissionais de Nível Superior Na Atenção Primária ([…" at bounding box center [137, 149] width 244 height 7
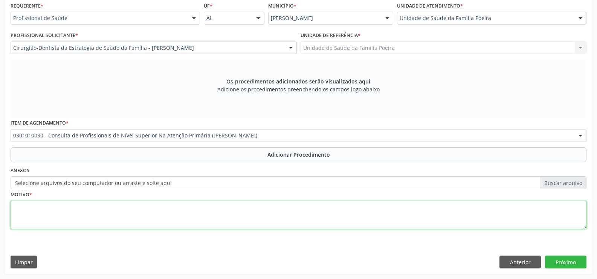
click at [99, 208] on textarea at bounding box center [299, 215] width 576 height 29
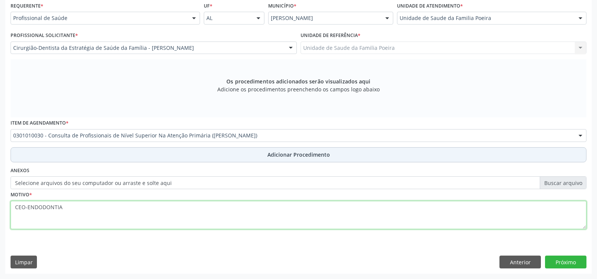
type textarea "CEO-ENDODONTIA"
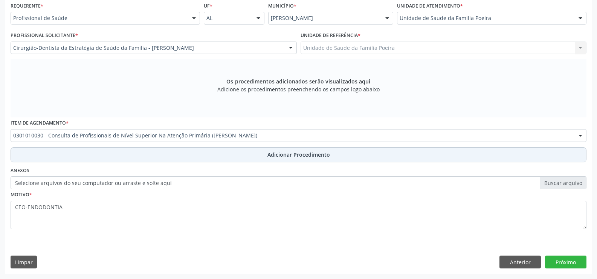
click at [230, 147] on button "Adicionar Procedimento" at bounding box center [299, 154] width 576 height 15
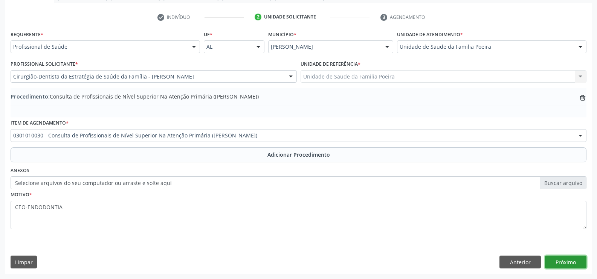
click at [577, 260] on button "Próximo" at bounding box center [565, 261] width 41 height 13
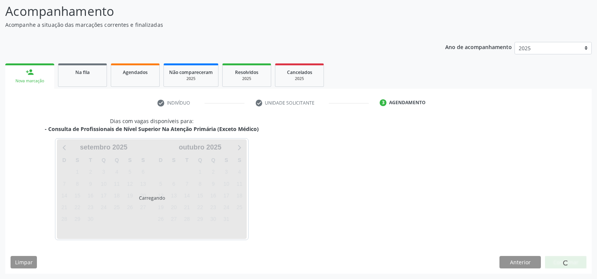
scroll to position [82, 0]
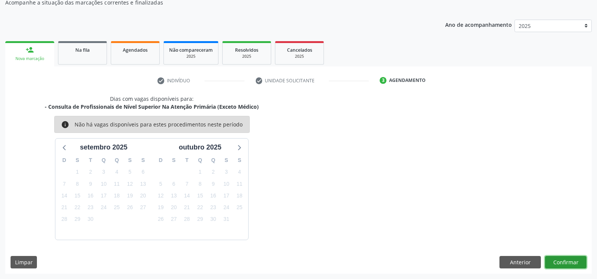
click at [570, 260] on button "Confirmar" at bounding box center [565, 262] width 41 height 13
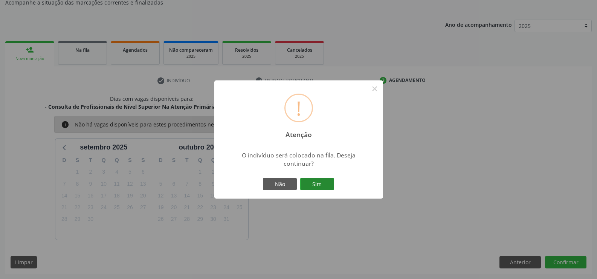
click at [305, 185] on button "Sim" at bounding box center [317, 184] width 34 height 13
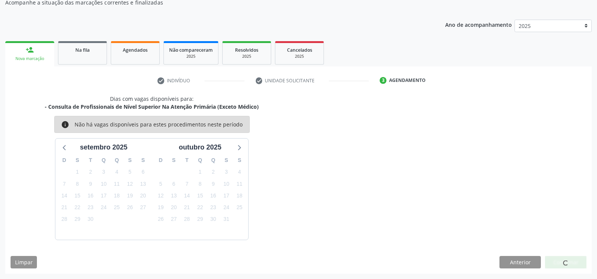
scroll to position [0, 0]
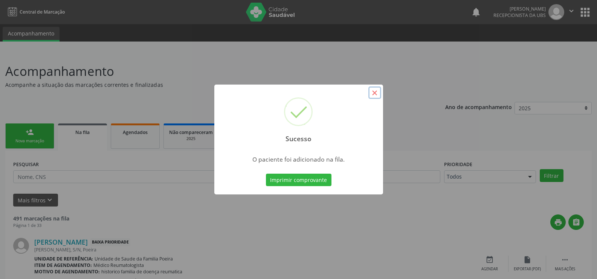
click at [375, 92] on button "×" at bounding box center [375, 92] width 13 height 13
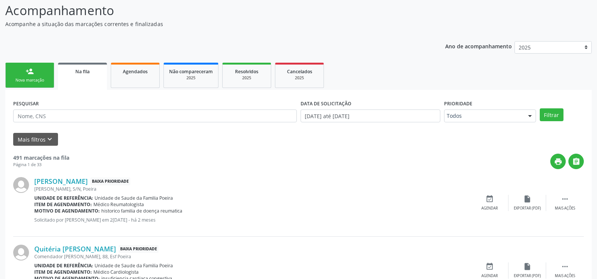
scroll to position [75, 0]
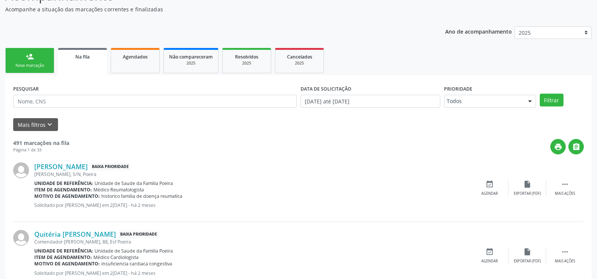
click at [34, 61] on link "person_add Nova marcação" at bounding box center [29, 60] width 49 height 25
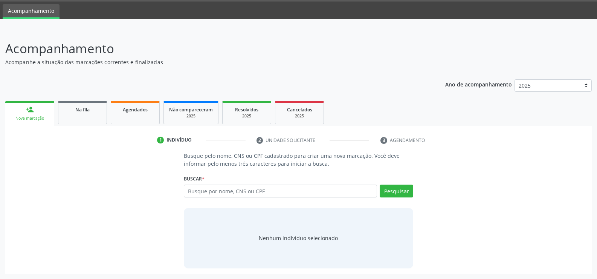
scroll to position [23, 0]
click at [218, 190] on input "text" at bounding box center [280, 190] width 193 height 13
type input "708605179214690"
click at [382, 190] on button "Pesquisar" at bounding box center [397, 190] width 34 height 13
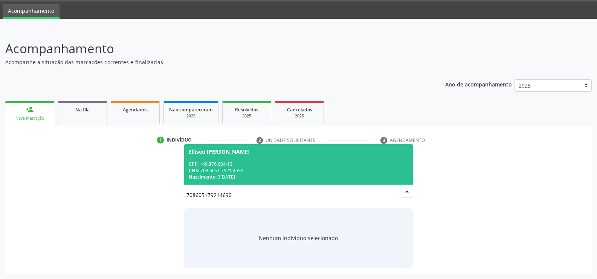
click at [251, 161] on div "CPF: 149.876.664-13" at bounding box center [299, 164] width 220 height 6
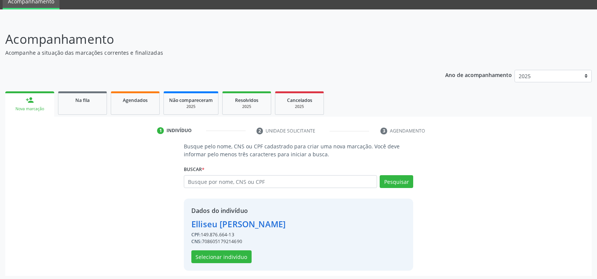
scroll to position [34, 0]
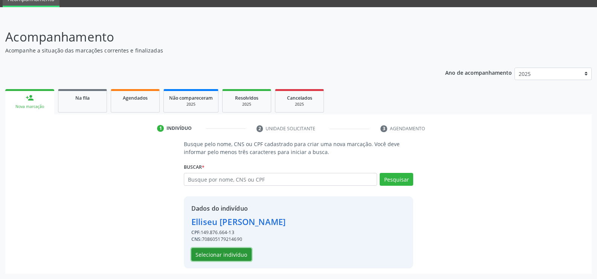
click at [223, 252] on button "Selecionar indivíduo" at bounding box center [221, 254] width 60 height 13
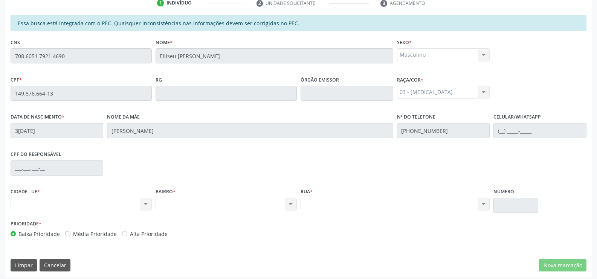
scroll to position [162, 0]
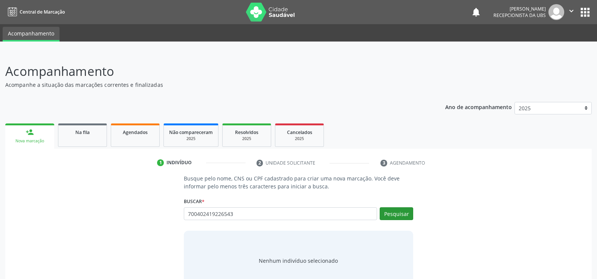
type input "700402419226543"
click at [396, 212] on button "Pesquisar" at bounding box center [397, 213] width 34 height 13
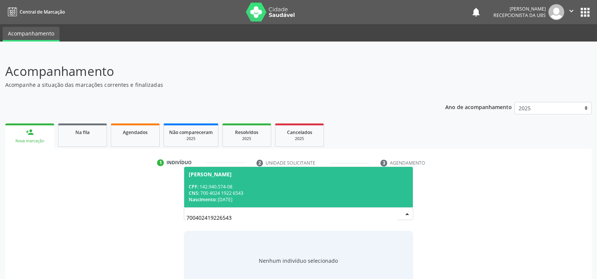
click at [254, 184] on div "CPF: 142.940.574-08" at bounding box center [299, 186] width 220 height 6
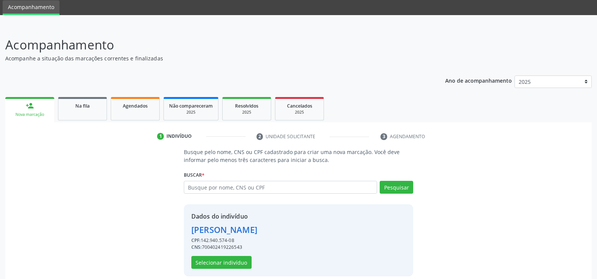
scroll to position [34, 0]
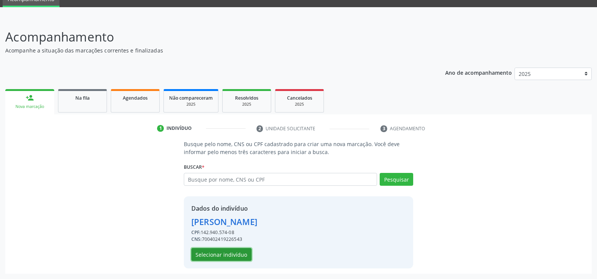
click at [234, 255] on button "Selecionar indivíduo" at bounding box center [221, 254] width 60 height 13
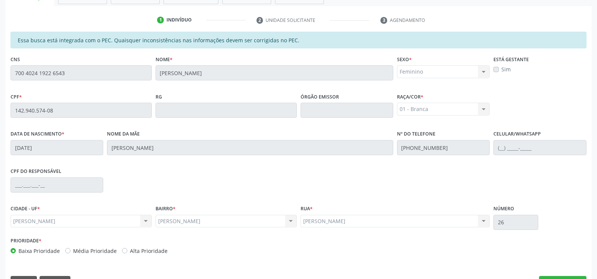
scroll to position [162, 0]
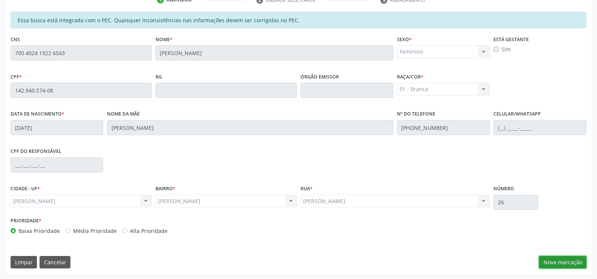
click at [565, 262] on button "Nova marcação" at bounding box center [562, 262] width 47 height 13
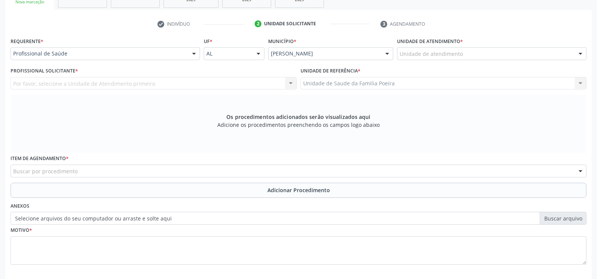
scroll to position [125, 0]
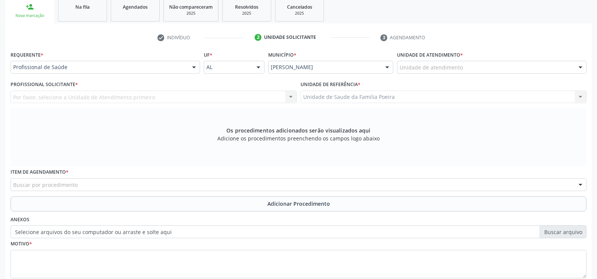
click at [493, 64] on div "Unidade de atendimento" at bounding box center [492, 67] width 190 height 13
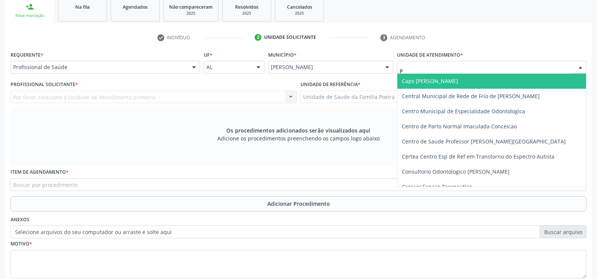
type input "PO"
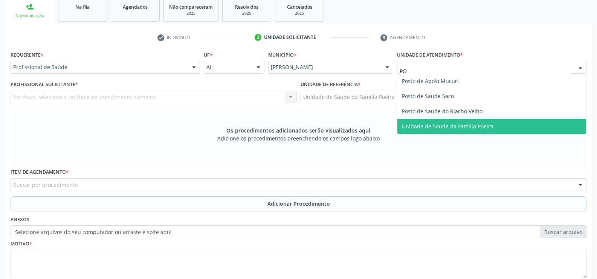
click at [490, 128] on span "Unidade de Saude da Familia Poeira" at bounding box center [448, 126] width 92 height 7
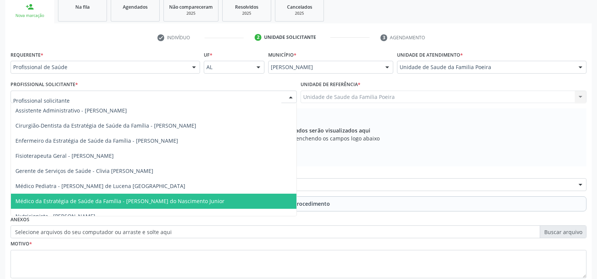
click at [82, 198] on span "Médico da Estratégia de Saúde da Família - [PERSON_NAME] do Nascimento Junior" at bounding box center [119, 200] width 209 height 7
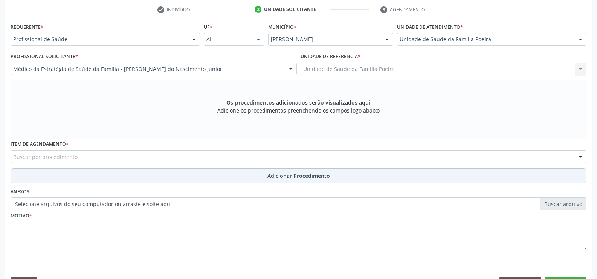
scroll to position [174, 0]
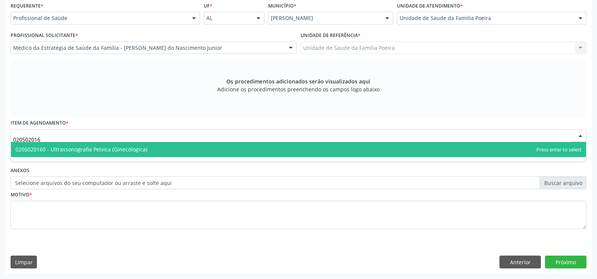
type input "0205020160"
click at [69, 149] on span "0205020160 - Ultrassonografia Pelvica (Ginecologica)" at bounding box center [81, 149] width 132 height 7
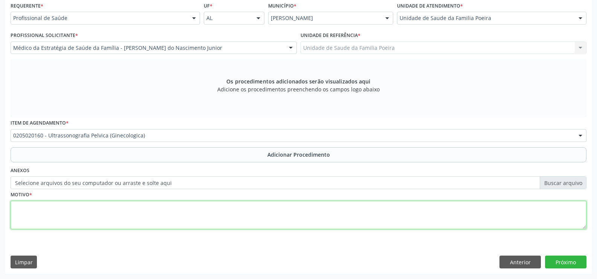
click at [87, 208] on textarea at bounding box center [299, 215] width 576 height 29
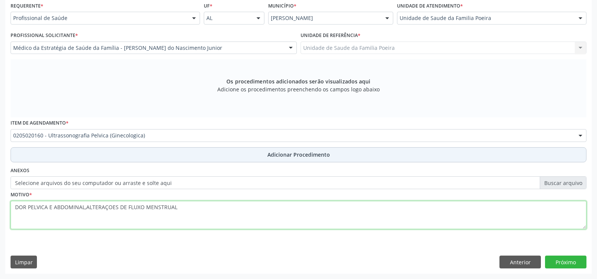
type textarea "DOR PELVICA E ABDOMINAL,ALTERAÇOES DE FLUXO MENSTRUAL"
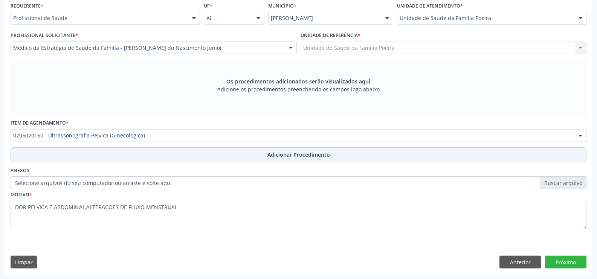
click at [131, 149] on button "Adicionar Procedimento" at bounding box center [299, 154] width 576 height 15
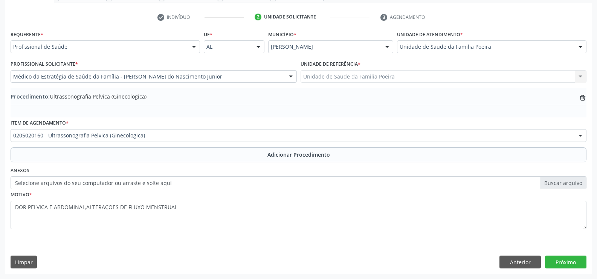
click at [234, 131] on div "0205020160 - Ultrassonografia Pelvica (Ginecologica)" at bounding box center [299, 135] width 576 height 13
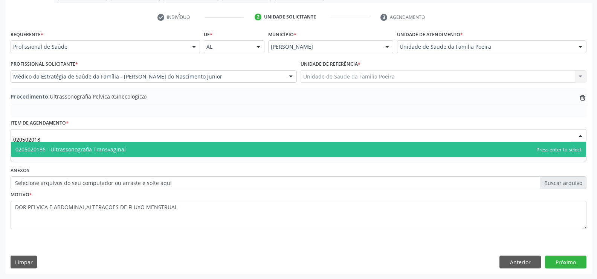
type input "0205020186"
click at [176, 150] on span "0205020186 - Ultrassonografia Transvaginal" at bounding box center [299, 149] width 576 height 15
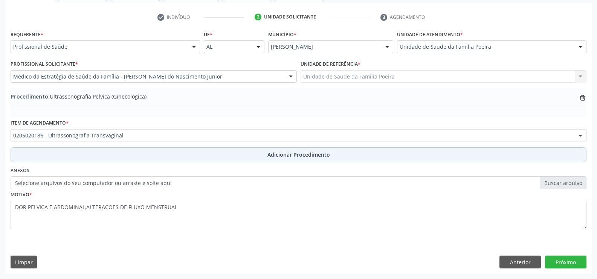
click at [185, 159] on button "Adicionar Procedimento" at bounding box center [299, 154] width 576 height 15
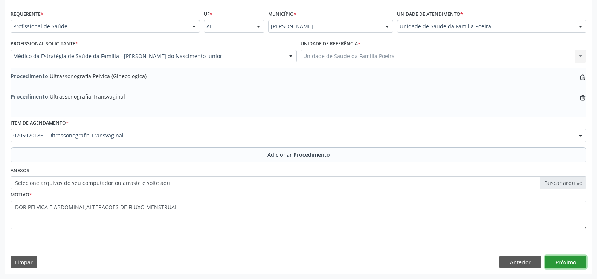
click at [577, 262] on button "Próximo" at bounding box center [565, 261] width 41 height 13
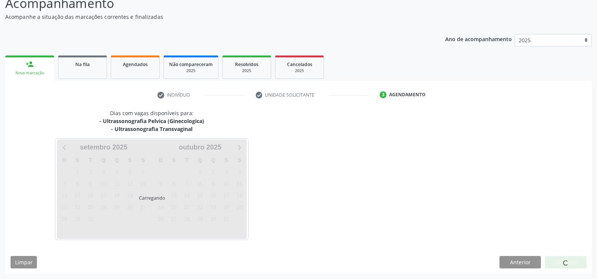
scroll to position [90, 0]
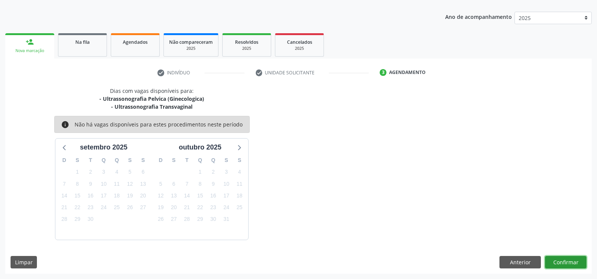
click at [572, 258] on button "Confirmar" at bounding box center [565, 262] width 41 height 13
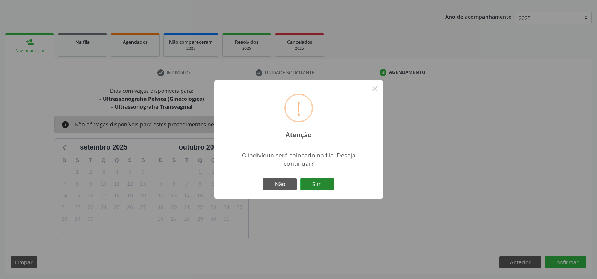
click at [312, 179] on button "Sim" at bounding box center [317, 184] width 34 height 13
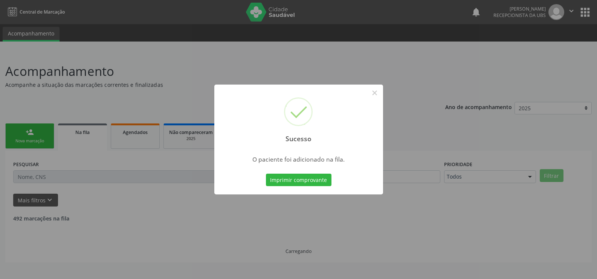
scroll to position [0, 0]
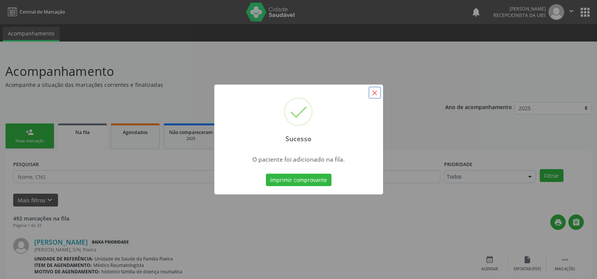
click at [376, 93] on button "×" at bounding box center [375, 92] width 13 height 13
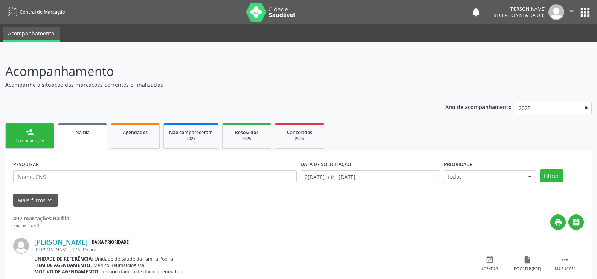
click at [44, 148] on link "person_add Nova marcação" at bounding box center [29, 135] width 49 height 25
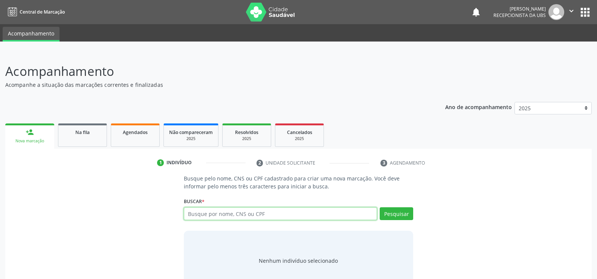
click at [227, 212] on input "text" at bounding box center [280, 213] width 193 height 13
type input "14294057408"
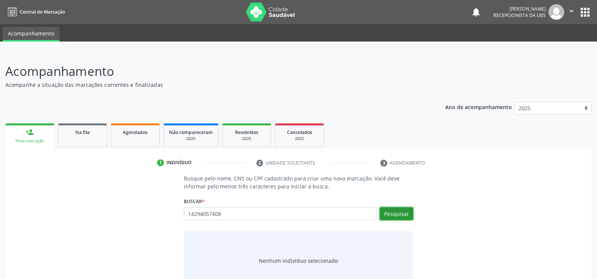
click at [406, 212] on button "Pesquisar" at bounding box center [397, 213] width 34 height 13
type input "14294057408"
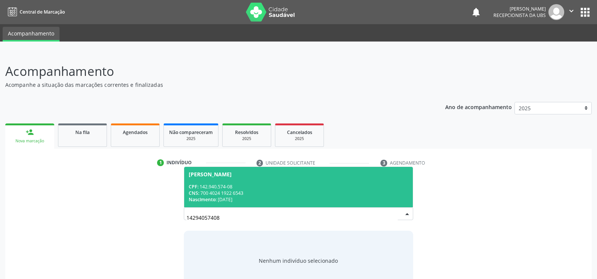
click at [273, 192] on div "CNS: 700 4024 1922 6543" at bounding box center [299, 193] width 220 height 6
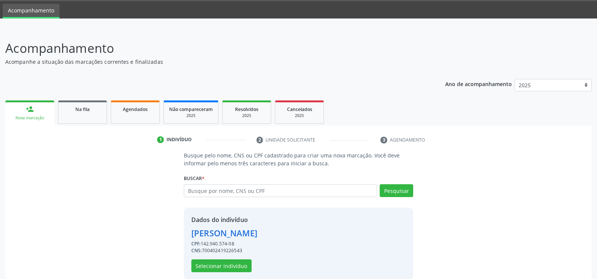
scroll to position [34, 0]
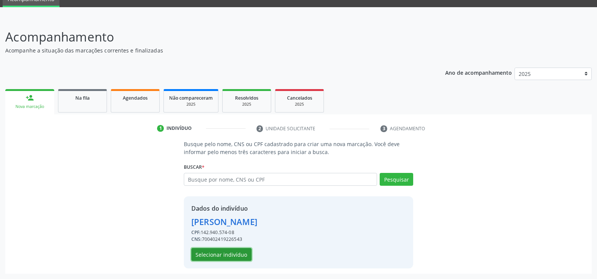
click at [225, 255] on button "Selecionar indivíduo" at bounding box center [221, 254] width 60 height 13
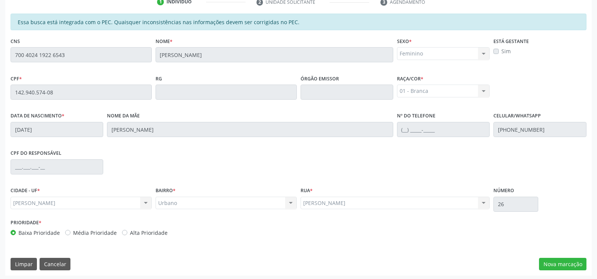
scroll to position [162, 0]
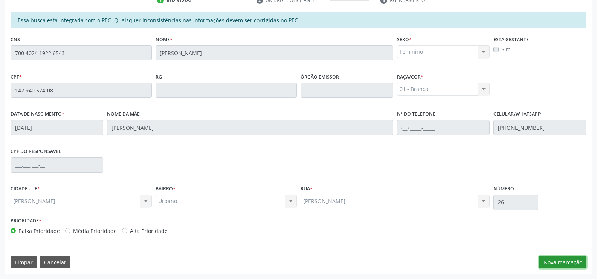
click at [556, 261] on button "Nova marcação" at bounding box center [562, 262] width 47 height 13
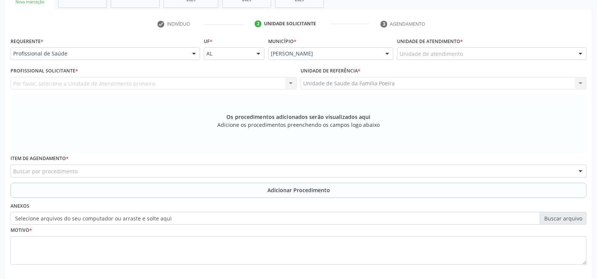
scroll to position [125, 0]
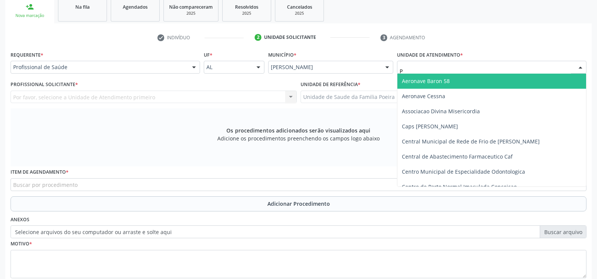
type input "PO"
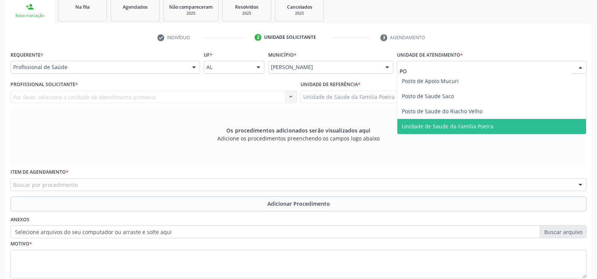
click at [456, 124] on span "Unidade de Saude da Familia Poeira" at bounding box center [448, 126] width 92 height 7
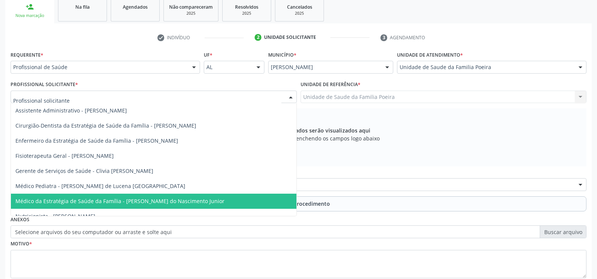
click at [86, 200] on span "Médico da Estratégia de Saúde da Família - [PERSON_NAME] do Nascimento Junior" at bounding box center [119, 200] width 209 height 7
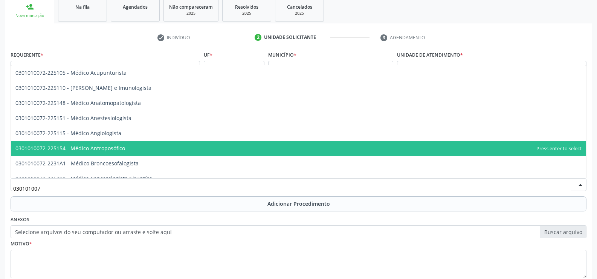
type input "0301010072"
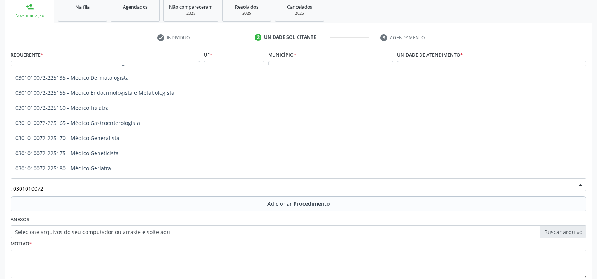
scroll to position [339, 0]
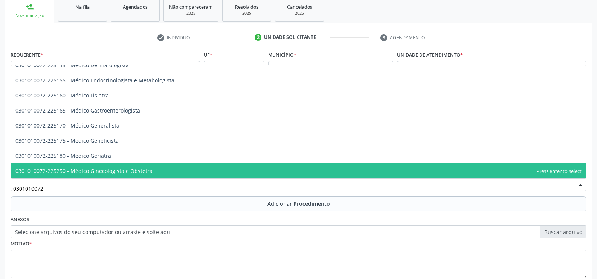
click at [61, 168] on span "0301010072-225250 - Médico Ginecologista e Obstetra" at bounding box center [83, 170] width 137 height 7
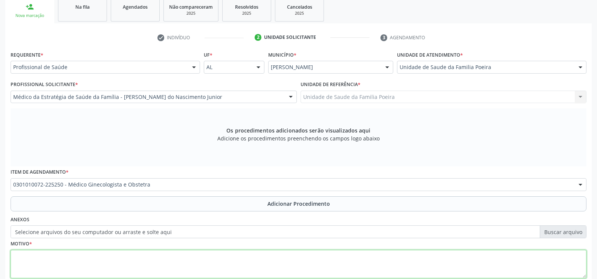
click at [82, 252] on textarea at bounding box center [299, 264] width 576 height 29
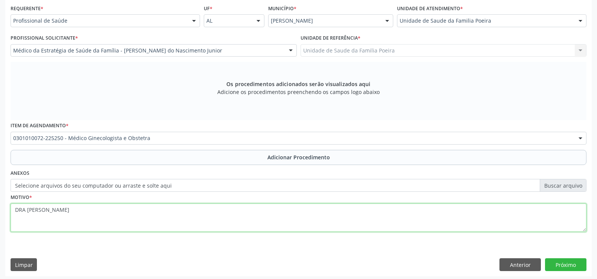
scroll to position [174, 0]
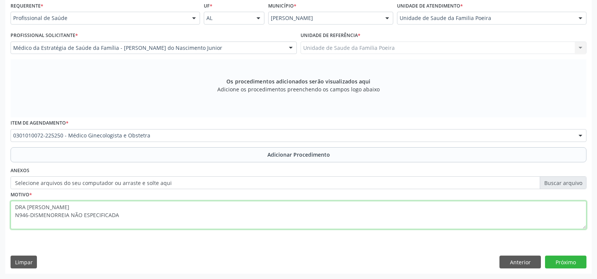
click at [14, 207] on textarea "DRA SANDRA HELENA N946-DISMENORREIA NÃO ESPECIFICADA" at bounding box center [299, 215] width 576 height 29
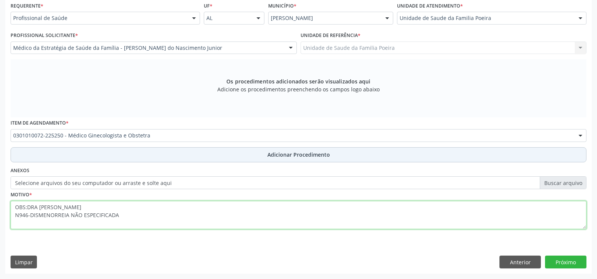
type textarea "OBS:DRA SANDRA HELENA N946-DISMENORREIA NÃO ESPECIFICADA"
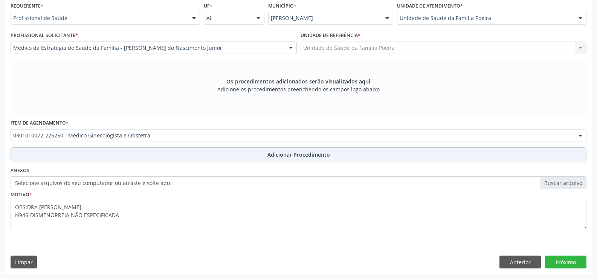
click at [234, 152] on button "Adicionar Procedimento" at bounding box center [299, 154] width 576 height 15
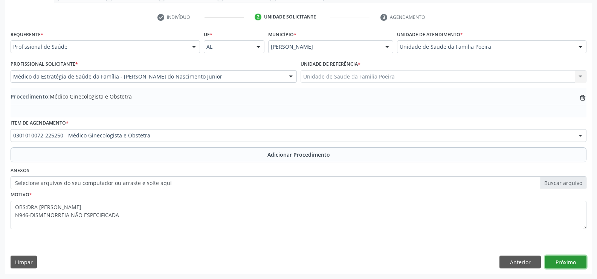
click at [571, 265] on button "Próximo" at bounding box center [565, 261] width 41 height 13
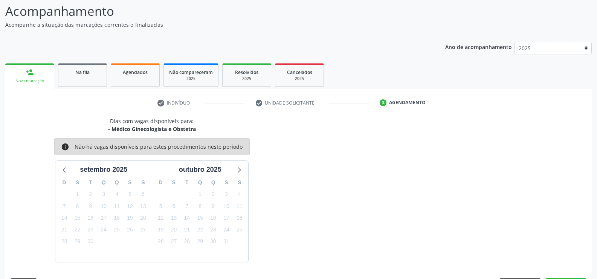
scroll to position [82, 0]
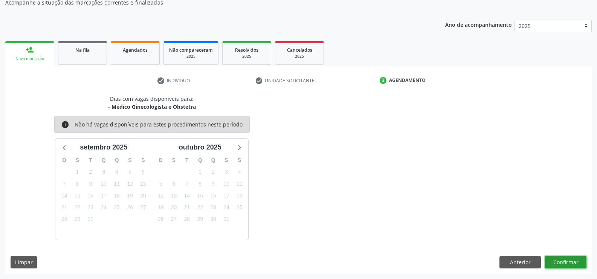
click at [567, 258] on button "Confirmar" at bounding box center [565, 262] width 41 height 13
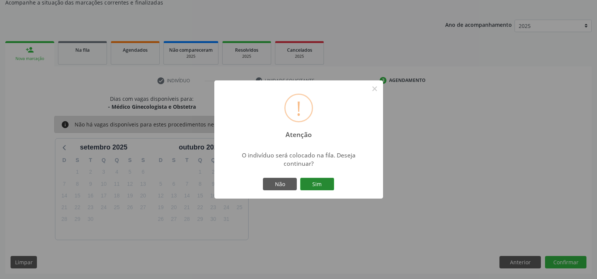
click at [314, 183] on button "Sim" at bounding box center [317, 184] width 34 height 13
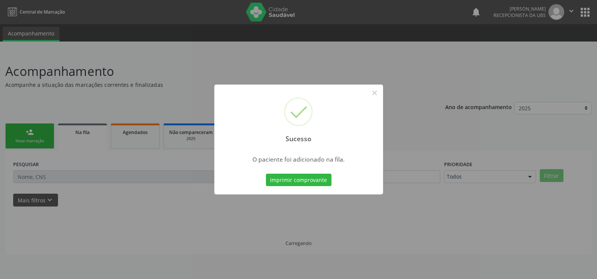
scroll to position [0, 0]
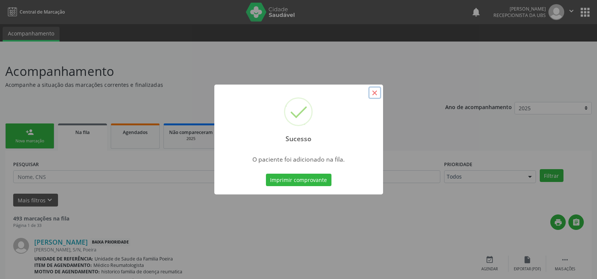
click at [376, 93] on button "×" at bounding box center [375, 92] width 13 height 13
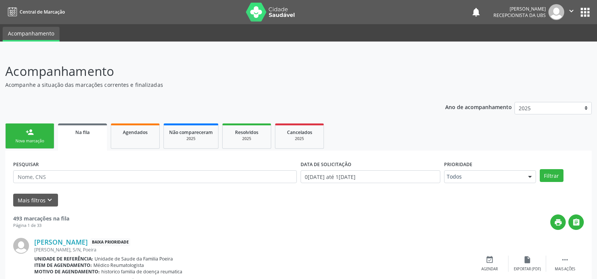
click at [99, 140] on link "Na fila" at bounding box center [82, 136] width 49 height 27
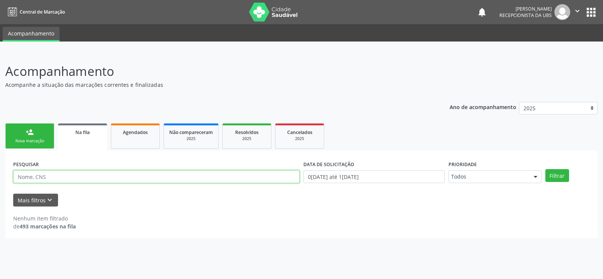
click at [92, 181] on input "text" at bounding box center [156, 176] width 286 height 13
type input "898006398599456"
click at [561, 179] on button "Filtrar" at bounding box center [557, 175] width 24 height 13
drag, startPoint x: 80, startPoint y: 176, endPoint x: 9, endPoint y: 182, distance: 70.8
click at [9, 182] on div "PESQUISAR 898006398599456 DATA DE SOLICITAÇÃO 01/01/2025 até 18/09/2025 Priorid…" at bounding box center [301, 193] width 593 height 87
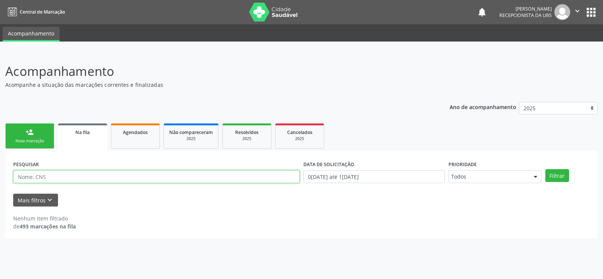
click at [545, 169] on button "Filtrar" at bounding box center [557, 175] width 24 height 13
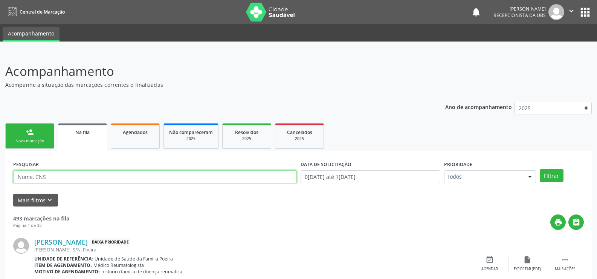
paste input "702508346977138"
type input "702508346977138"
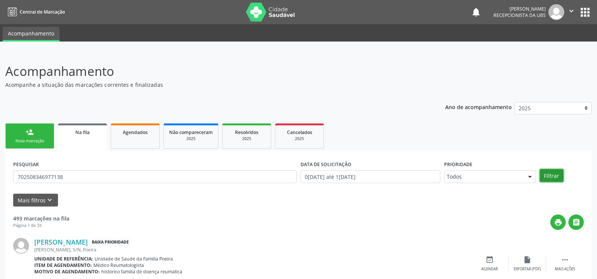
click at [553, 176] on button "Filtrar" at bounding box center [552, 175] width 24 height 13
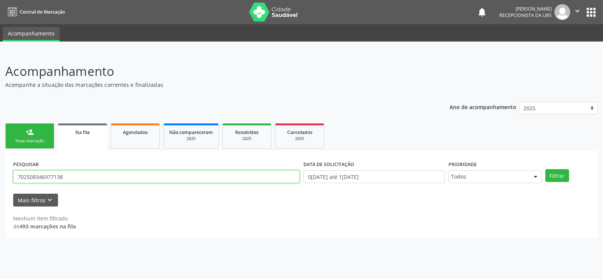
drag, startPoint x: 69, startPoint y: 181, endPoint x: 19, endPoint y: 175, distance: 50.5
click at [19, 175] on input "702508346977138" at bounding box center [156, 176] width 286 height 13
click at [24, 140] on div "Nova marcação" at bounding box center [30, 141] width 38 height 6
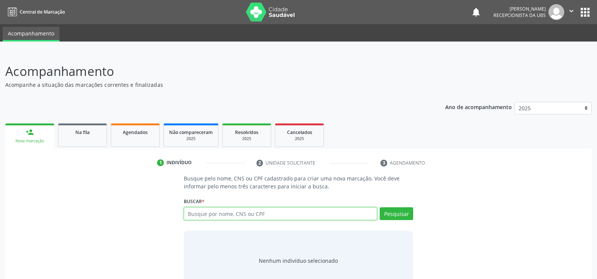
paste input "702508346977138"
type input "702508346977138"
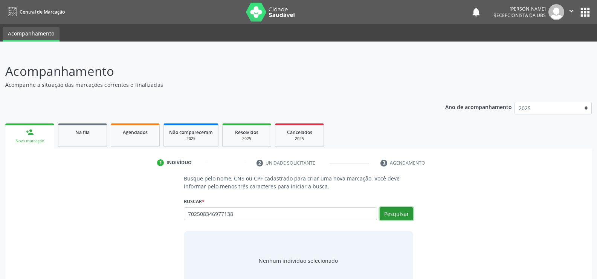
click at [390, 216] on button "Pesquisar" at bounding box center [397, 213] width 34 height 13
type input "702508346977138"
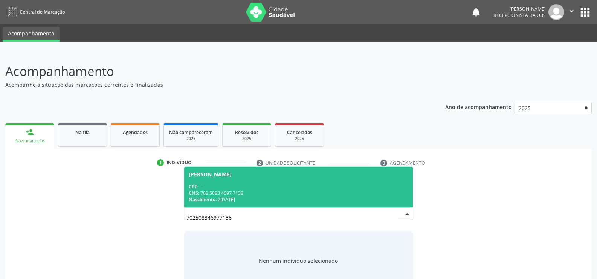
click at [233, 181] on span "Marcos Melo da Silva CPF: -- CNS: 702 5083 4697 7138 Nascimento: 21/08/1991" at bounding box center [298, 187] width 229 height 40
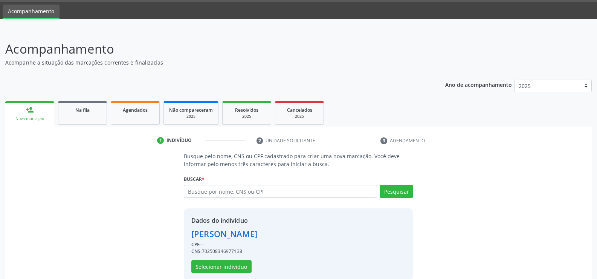
scroll to position [34, 0]
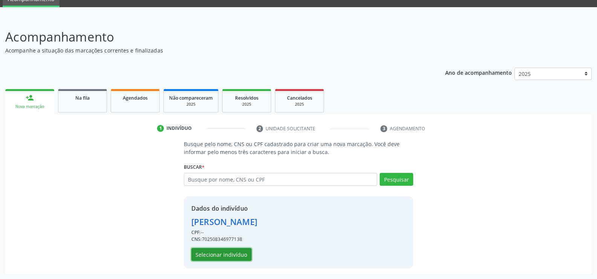
click at [218, 251] on button "Selecionar indivíduo" at bounding box center [221, 254] width 60 height 13
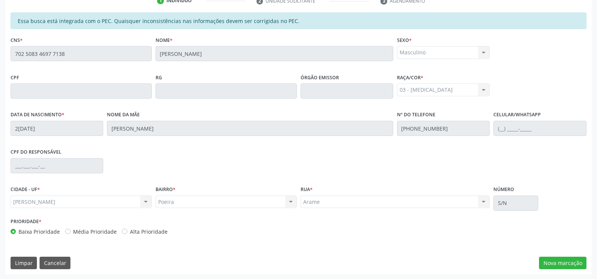
scroll to position [162, 0]
click at [559, 258] on button "Nova marcação" at bounding box center [562, 262] width 47 height 13
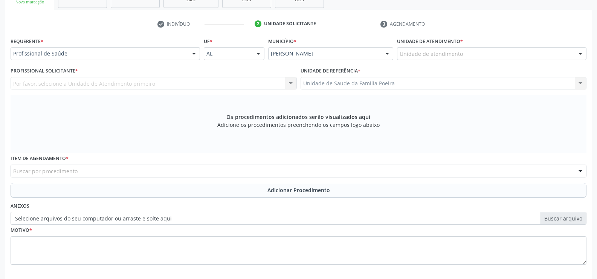
scroll to position [125, 0]
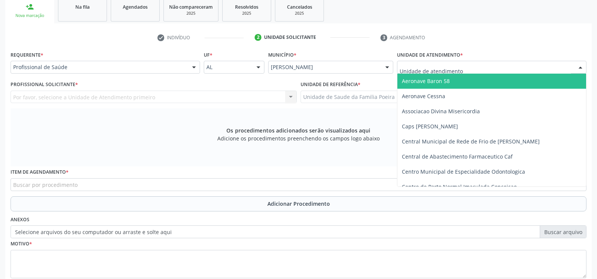
click at [492, 69] on div at bounding box center [492, 67] width 190 height 13
type input "po"
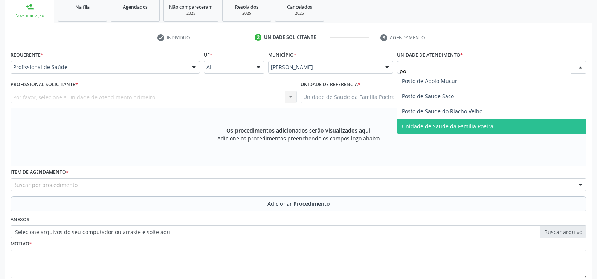
click at [476, 126] on span "Unidade de Saude da Familia Poeira" at bounding box center [448, 126] width 92 height 7
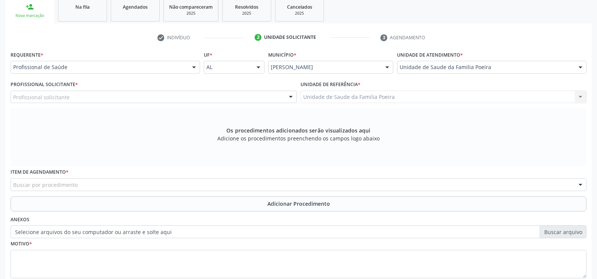
click at [69, 98] on div "Profissional solicitante" at bounding box center [154, 96] width 286 height 13
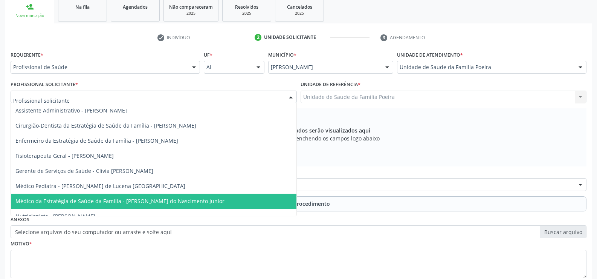
click at [118, 199] on span "Médico da Estratégia de Saúde da Família - [PERSON_NAME] do Nascimento Junior" at bounding box center [119, 200] width 209 height 7
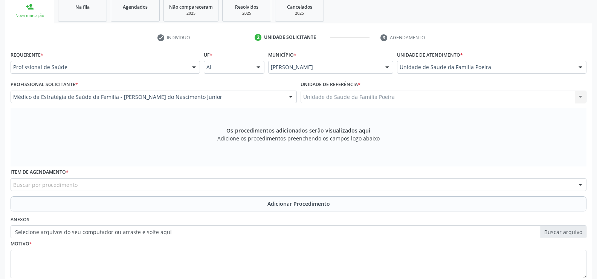
click at [102, 180] on div "Buscar por procedimento" at bounding box center [299, 184] width 576 height 13
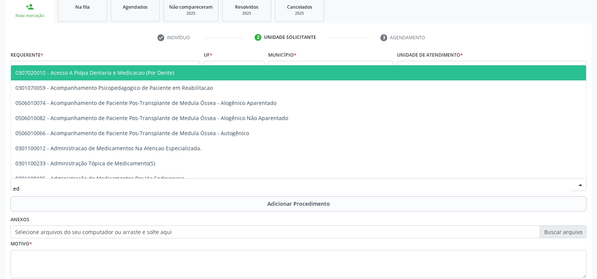
type input "e"
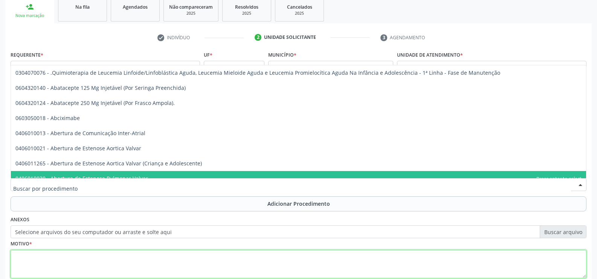
click at [351, 263] on textarea at bounding box center [299, 264] width 576 height 29
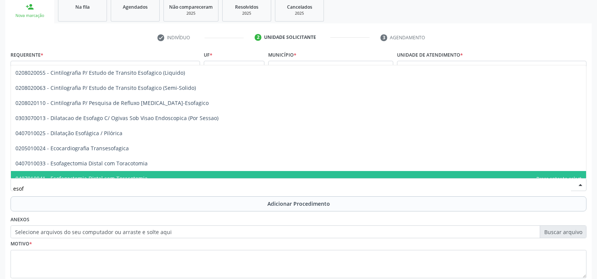
type input "esofa"
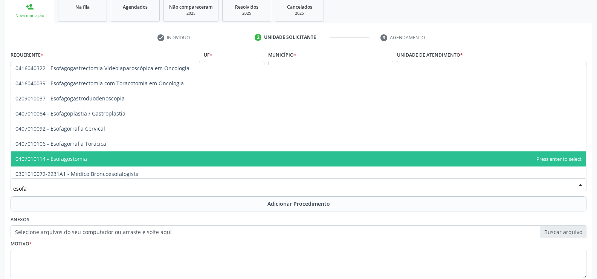
scroll to position [159, 0]
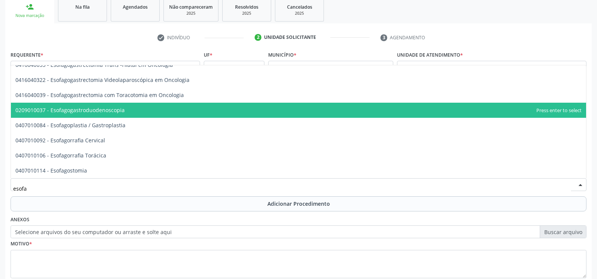
click at [45, 109] on span "0209010037 - Esofagogastroduodenoscopia" at bounding box center [69, 109] width 109 height 7
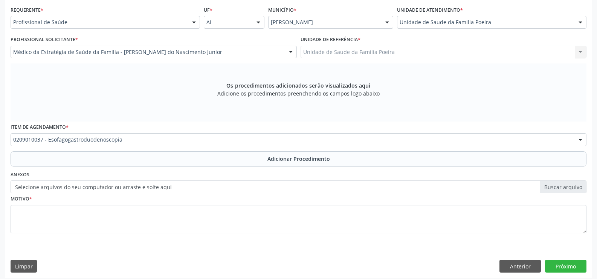
scroll to position [174, 0]
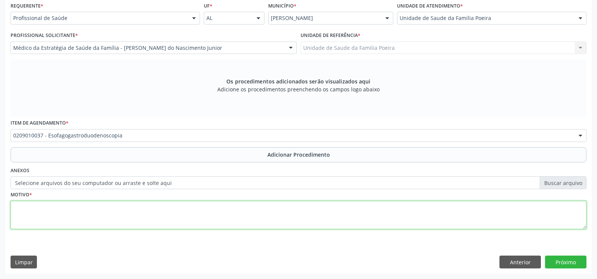
click at [122, 221] on textarea at bounding box center [299, 215] width 576 height 29
type textarea "h"
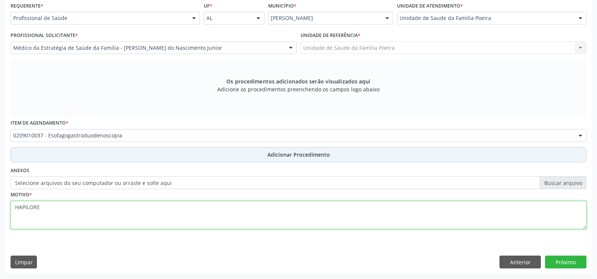
type textarea "HAPILORE"
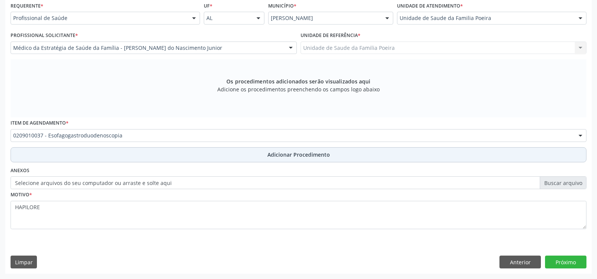
click at [262, 149] on button "Adicionar Procedimento" at bounding box center [299, 154] width 576 height 15
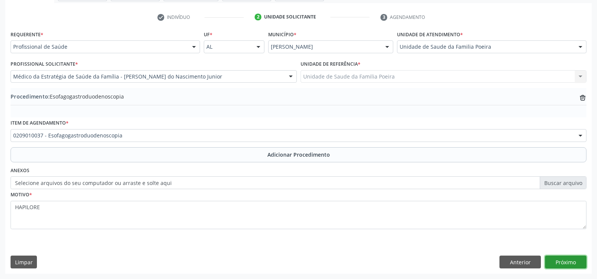
click at [573, 260] on button "Próximo" at bounding box center [565, 261] width 41 height 13
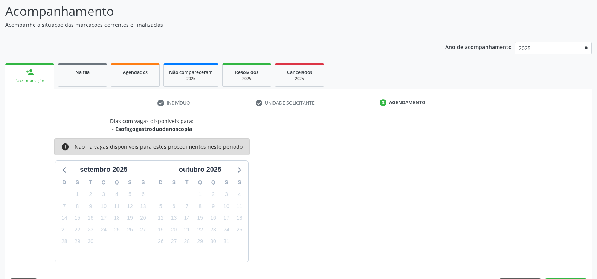
scroll to position [82, 0]
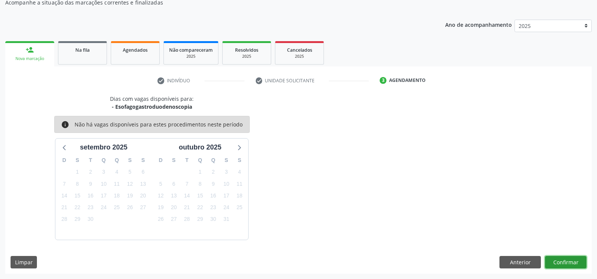
click at [564, 262] on button "Confirmar" at bounding box center [565, 262] width 41 height 13
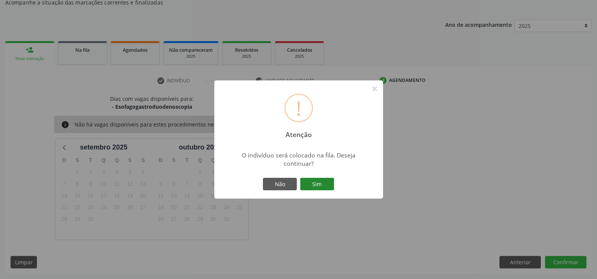
click at [321, 187] on button "Sim" at bounding box center [317, 184] width 34 height 13
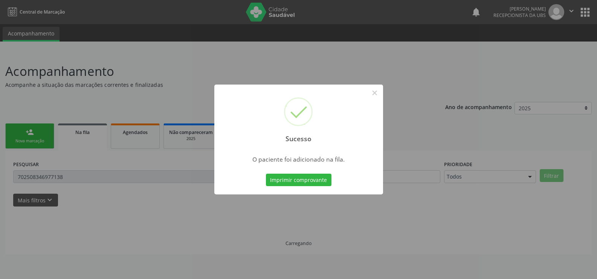
scroll to position [0, 0]
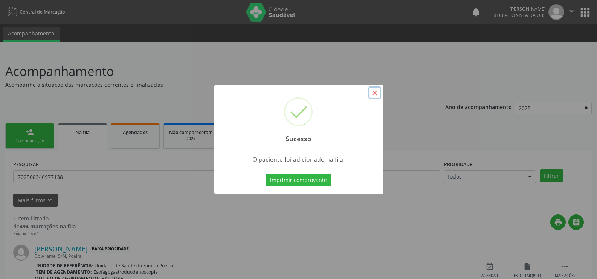
click at [376, 91] on button "×" at bounding box center [375, 92] width 13 height 13
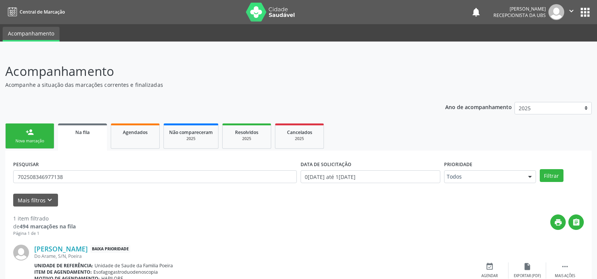
click at [38, 135] on link "person_add Nova marcação" at bounding box center [29, 135] width 49 height 25
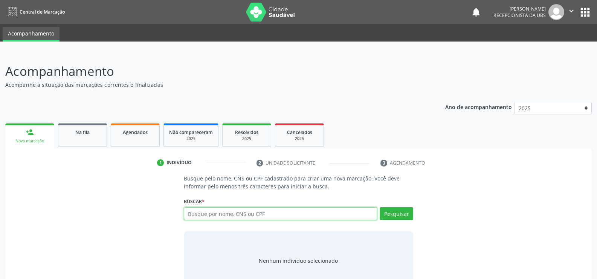
click at [207, 213] on input "text" at bounding box center [280, 213] width 193 height 13
type input "706707552561715"
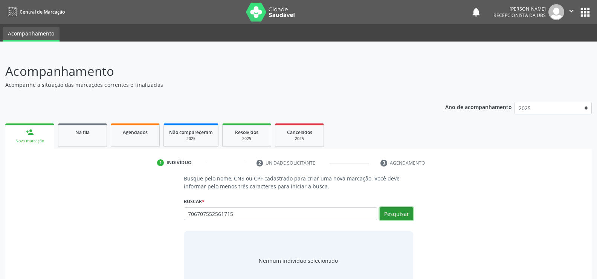
click at [389, 213] on button "Pesquisar" at bounding box center [397, 213] width 34 height 13
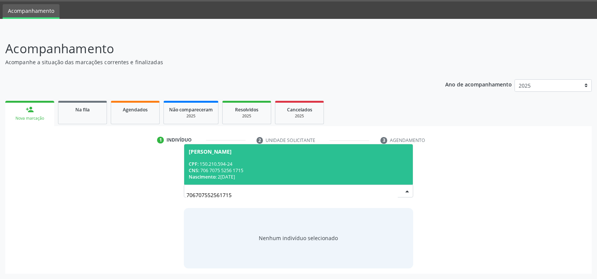
click at [226, 167] on div "CNS: 706 7075 5256 1715" at bounding box center [299, 170] width 220 height 6
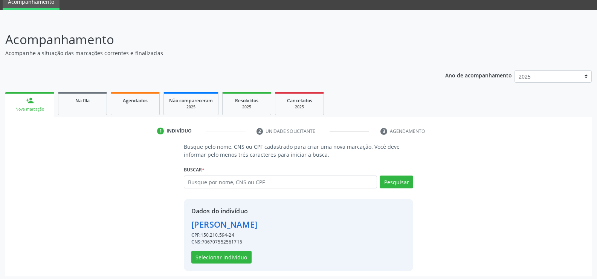
scroll to position [34, 0]
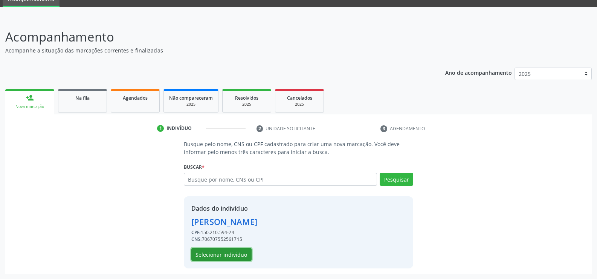
click at [230, 258] on button "Selecionar indivíduo" at bounding box center [221, 254] width 60 height 13
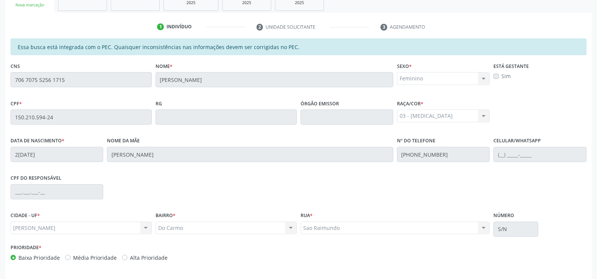
scroll to position [162, 0]
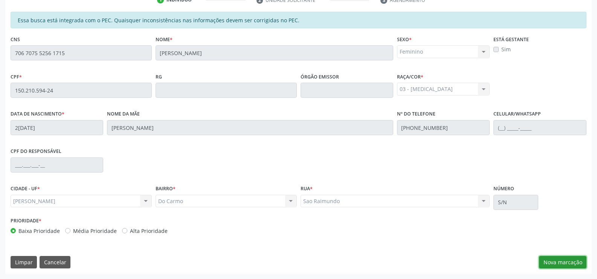
click at [566, 259] on button "Nova marcação" at bounding box center [562, 262] width 47 height 13
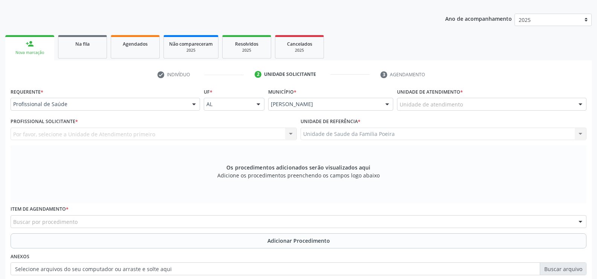
scroll to position [87, 0]
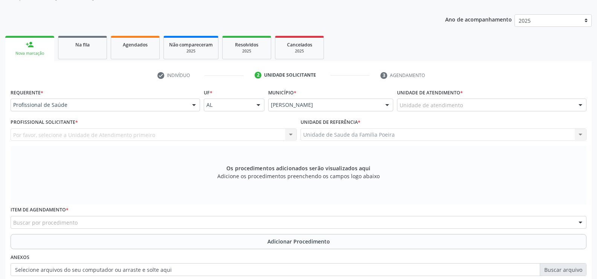
click at [426, 109] on div "Unidade de atendimento" at bounding box center [492, 104] width 190 height 13
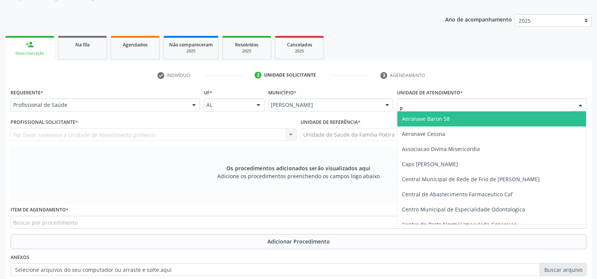
type input "PO"
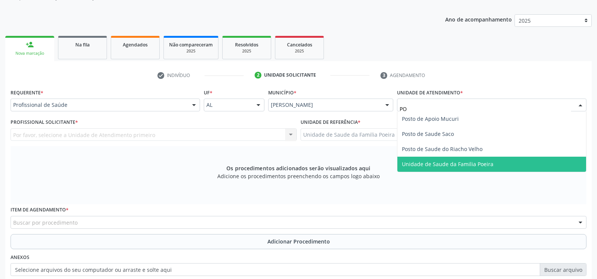
click at [437, 162] on span "Unidade de Saude da Familia Poeira" at bounding box center [448, 163] width 92 height 7
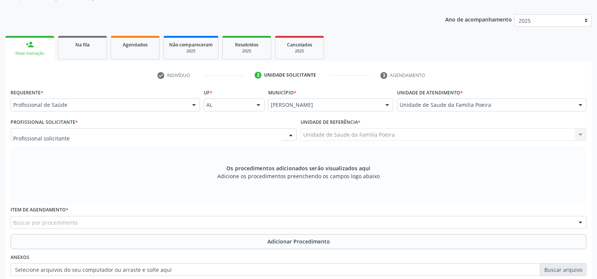
click at [138, 136] on div at bounding box center [154, 134] width 286 height 13
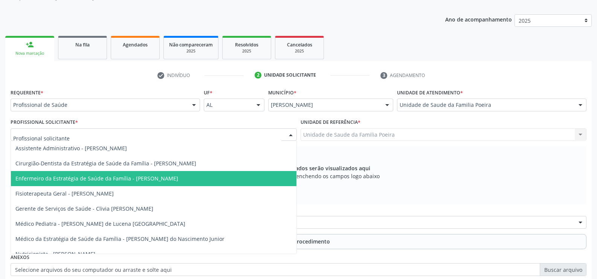
click at [142, 182] on span "Enfermeiro da Estratégia de Saúde da Família - [PERSON_NAME]" at bounding box center [154, 178] width 286 height 15
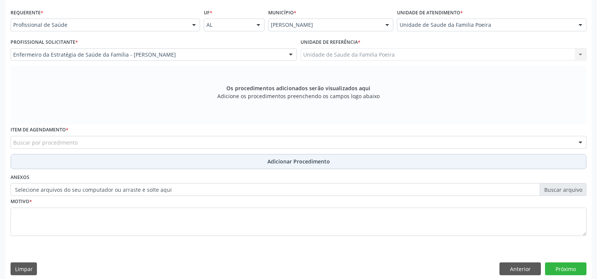
scroll to position [174, 0]
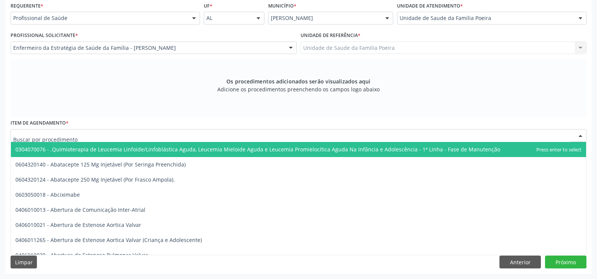
click at [78, 138] on div at bounding box center [299, 135] width 576 height 13
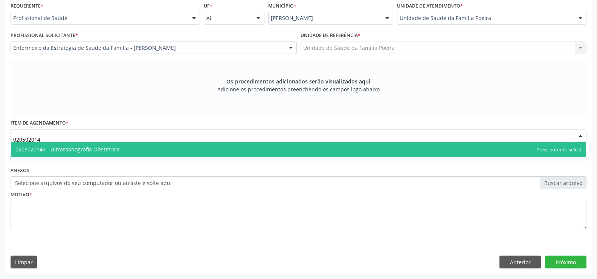
type input "0205020143"
click at [95, 153] on span "0205020143 - Ultrassonografia Obstetrica" at bounding box center [299, 149] width 576 height 15
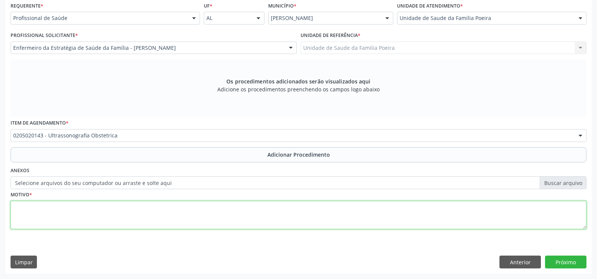
click at [113, 206] on textarea at bounding box center [299, 215] width 576 height 29
click at [21, 208] on textarea "PR´-NATAL" at bounding box center [299, 215] width 576 height 29
click at [23, 206] on textarea "PR´-NATAL" at bounding box center [299, 215] width 576 height 29
click at [42, 207] on textarea "PRÉ-[DATE]" at bounding box center [299, 215] width 576 height 29
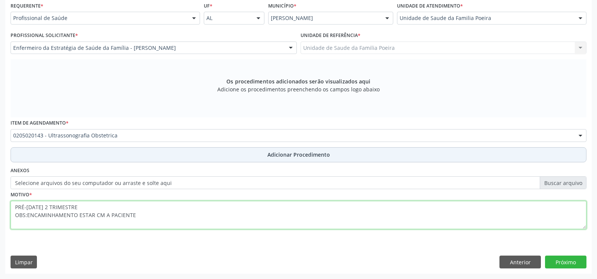
type textarea "PRÉ-NATAL 2 TRIMESTRE OBS:ENCAMINHAMENTO ESTAR CM A PACIENTE"
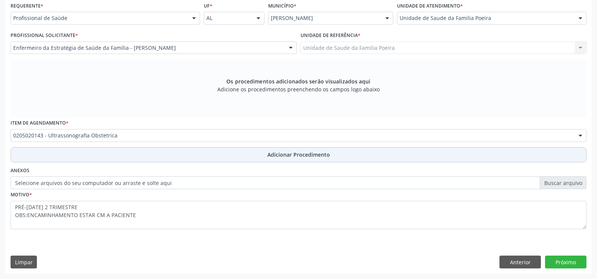
click at [237, 147] on button "Adicionar Procedimento" at bounding box center [299, 154] width 576 height 15
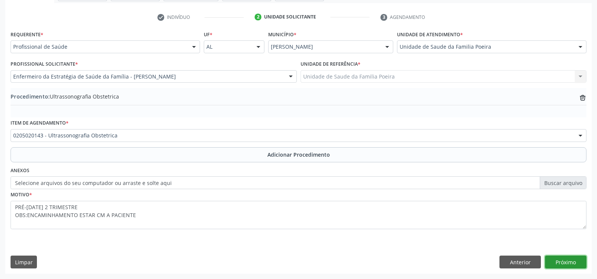
click at [558, 259] on button "Próximo" at bounding box center [565, 261] width 41 height 13
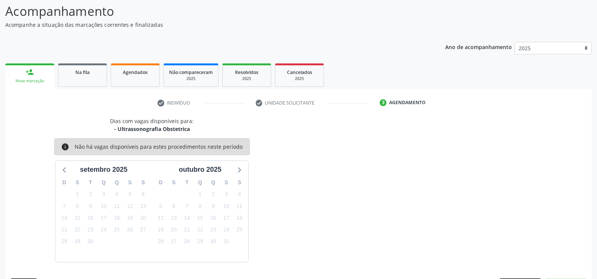
scroll to position [82, 0]
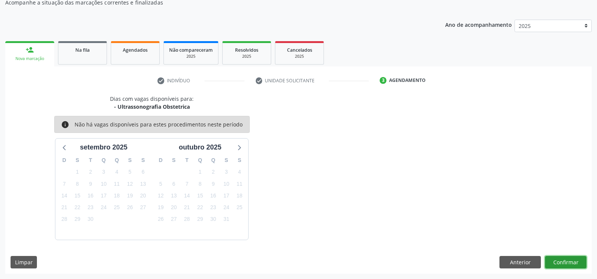
click at [563, 259] on button "Confirmar" at bounding box center [565, 262] width 41 height 13
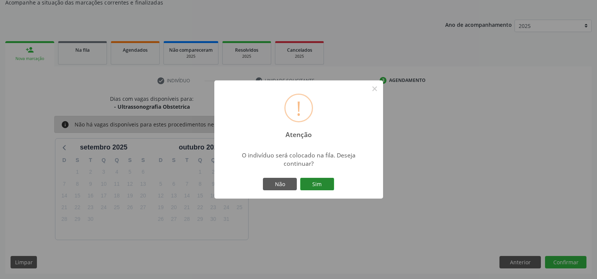
click at [324, 185] on button "Sim" at bounding box center [317, 184] width 34 height 13
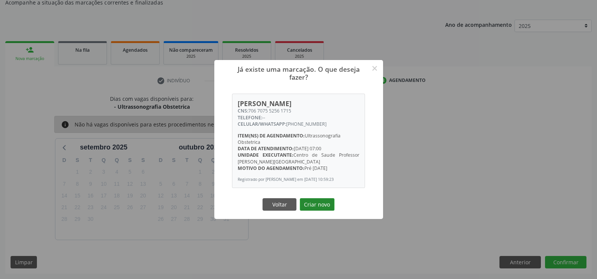
click at [322, 210] on button "Criar novo" at bounding box center [317, 204] width 35 height 13
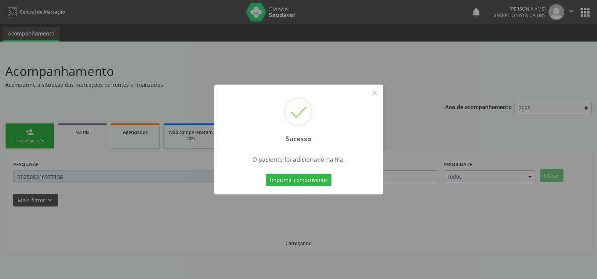
scroll to position [0, 0]
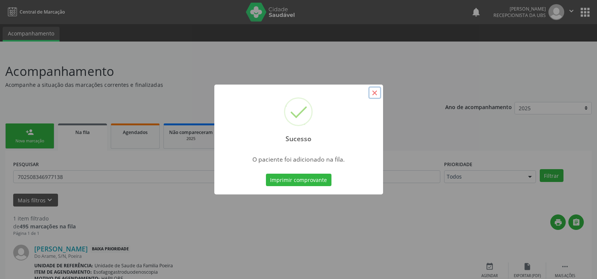
click at [374, 93] on button "×" at bounding box center [375, 92] width 13 height 13
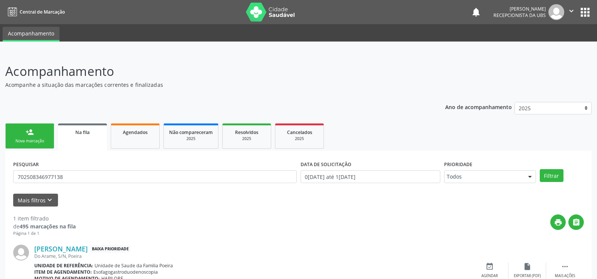
click at [356, 103] on div "Ano de acompanhamento 2025 person_add Nova marcação Na fila Agendados Não compa…" at bounding box center [298, 203] width 587 height 215
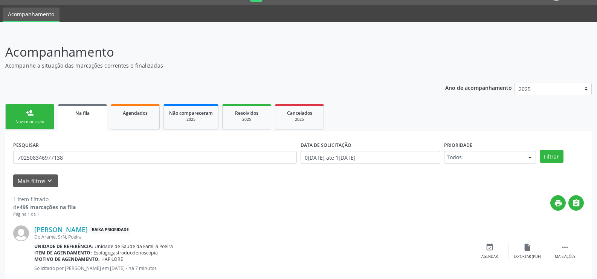
scroll to position [0, 0]
